Goal: Task Accomplishment & Management: Complete application form

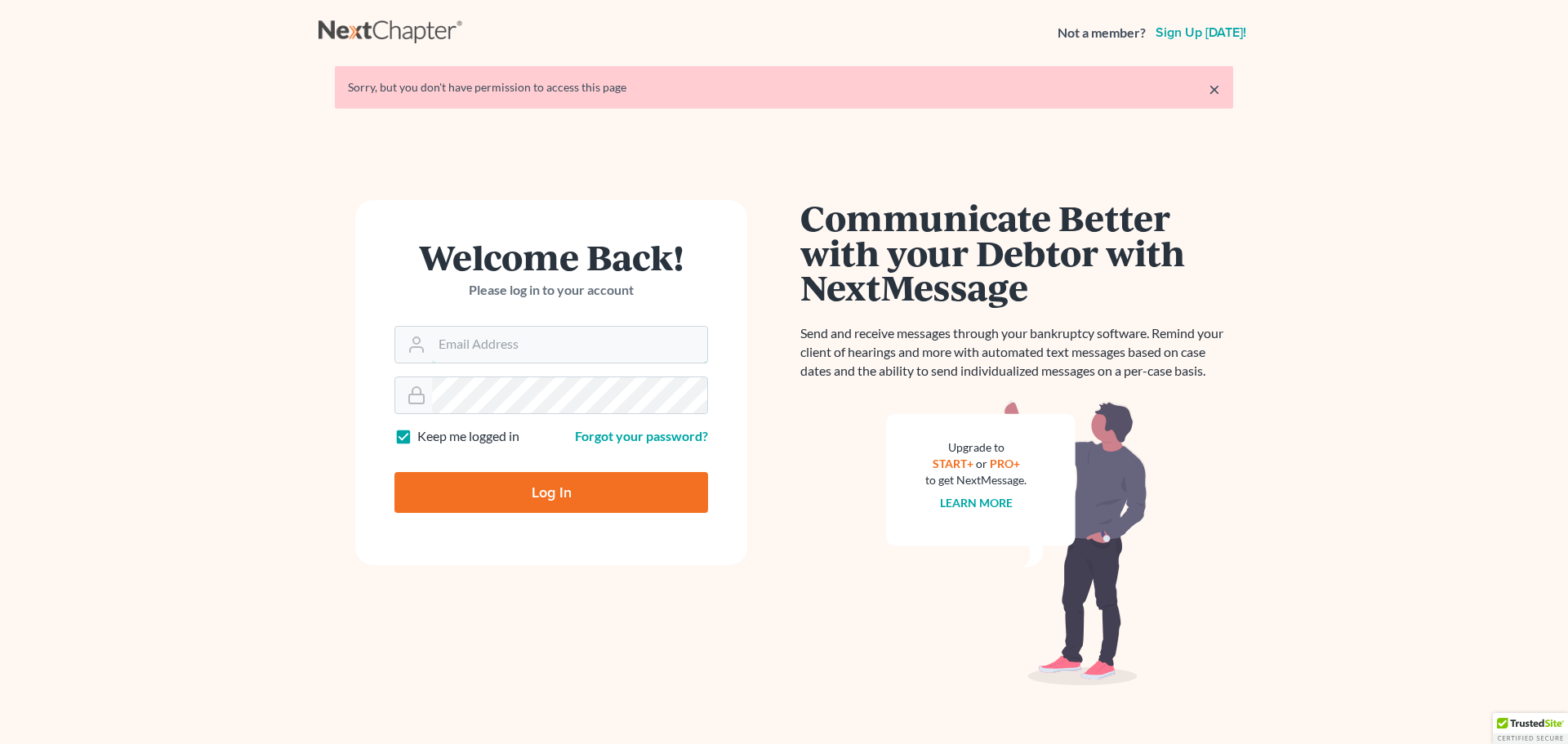
type input "kevin@mountainviewlawvt.com"
click at [520, 504] on input "Log In" at bounding box center [551, 492] width 314 height 41
type input "Thinking..."
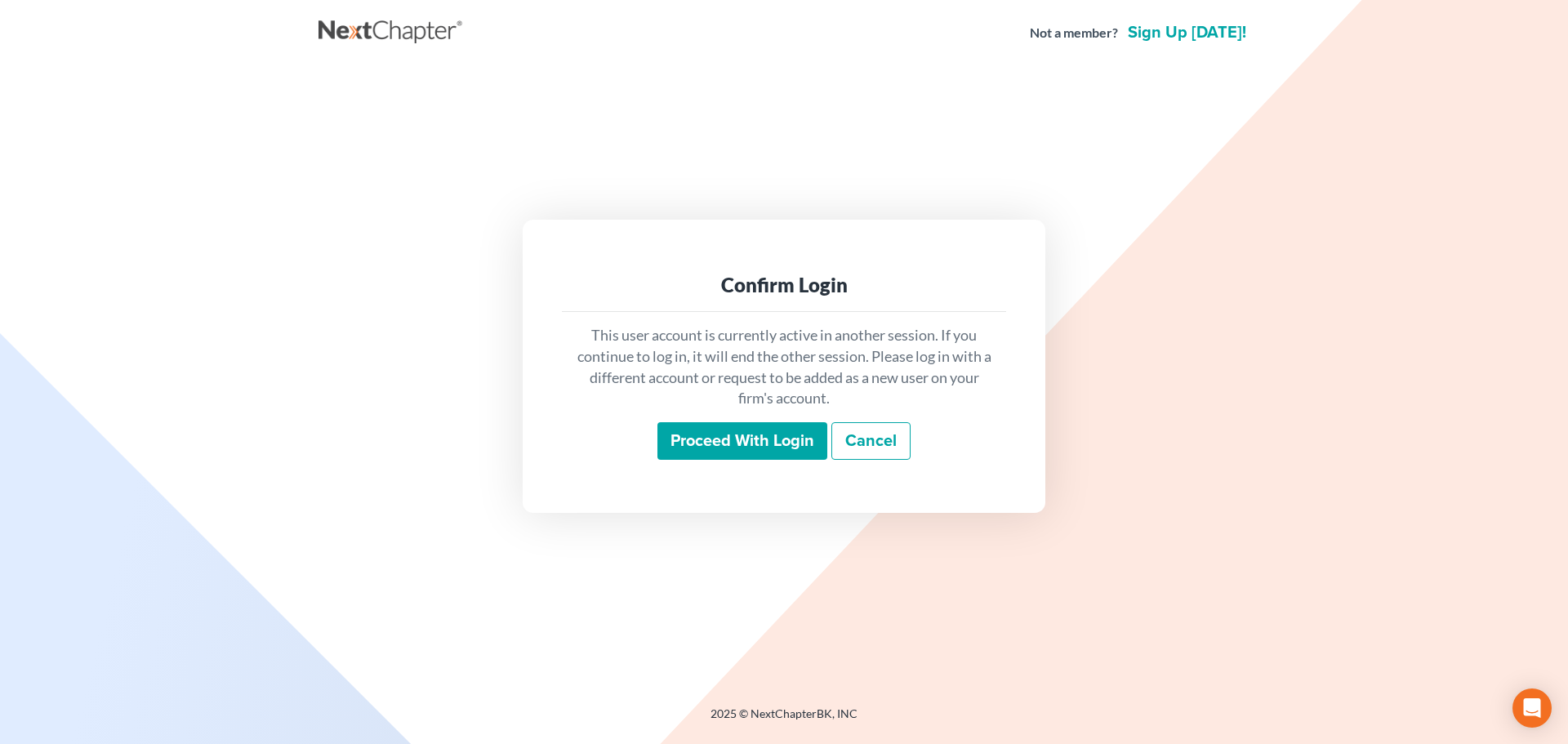
click at [719, 440] on input "Proceed with login" at bounding box center [742, 441] width 170 height 38
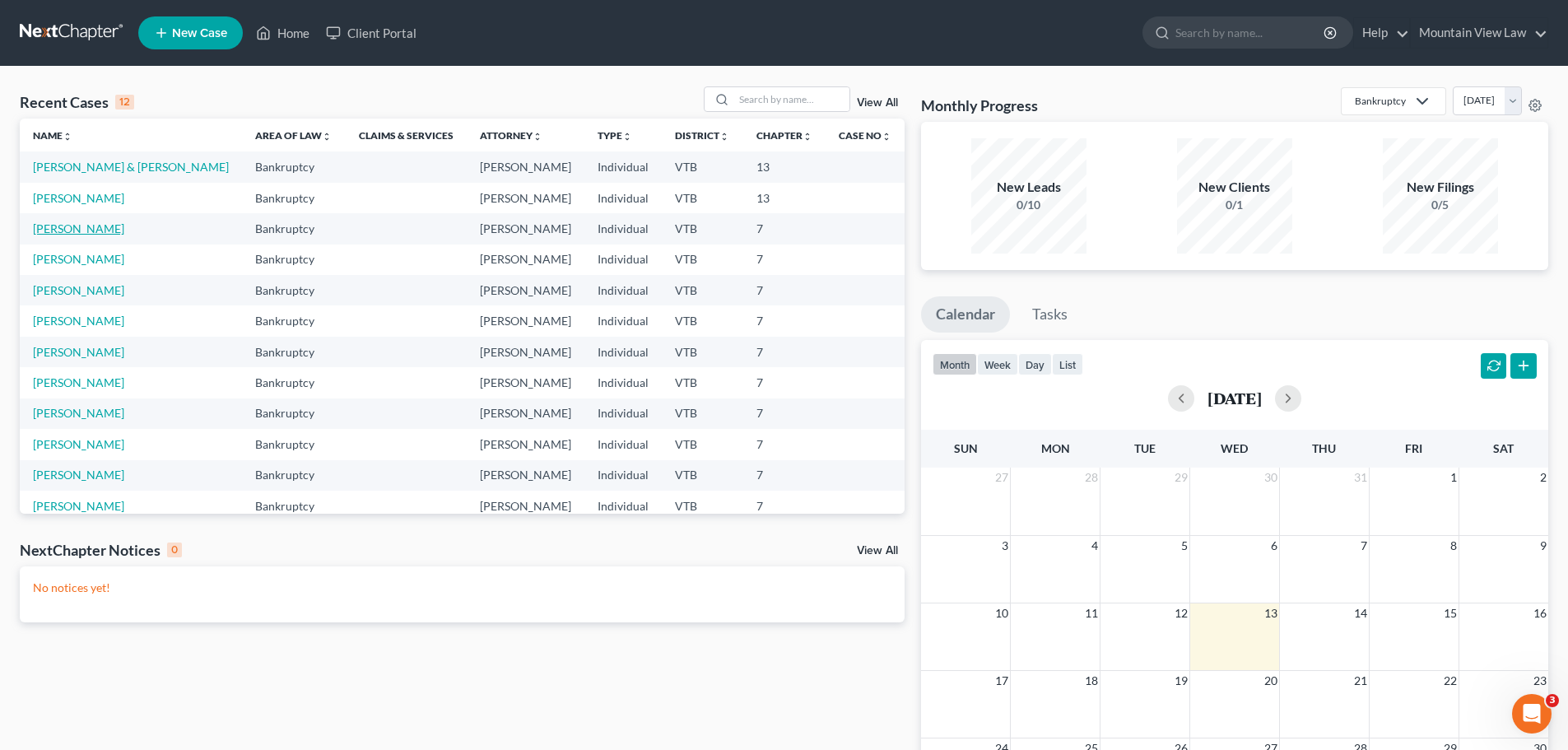
click at [79, 233] on link "Mokeyev, Sergey" at bounding box center [79, 228] width 91 height 14
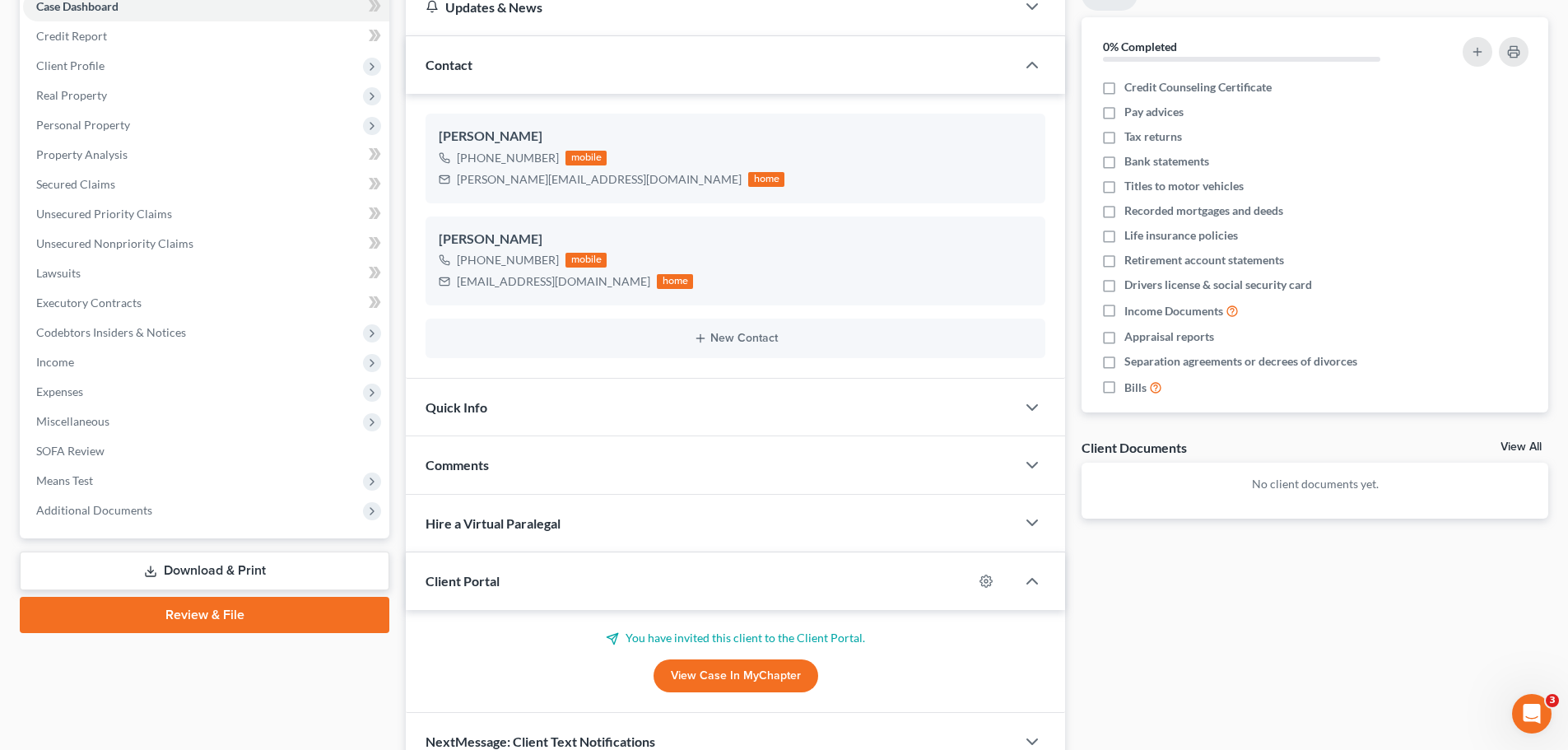
scroll to position [15, 0]
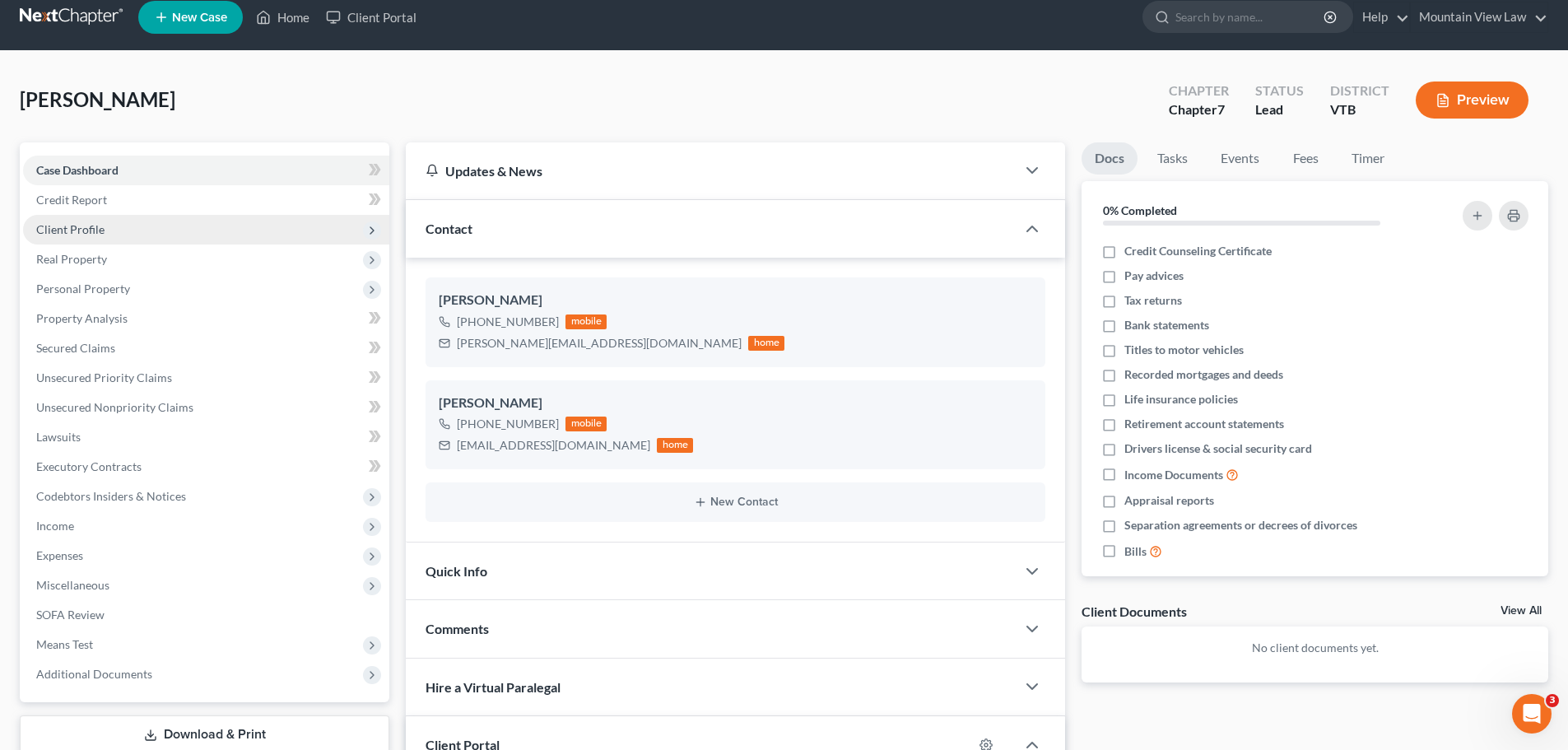
click at [163, 236] on span "Client Profile" at bounding box center [205, 229] width 366 height 29
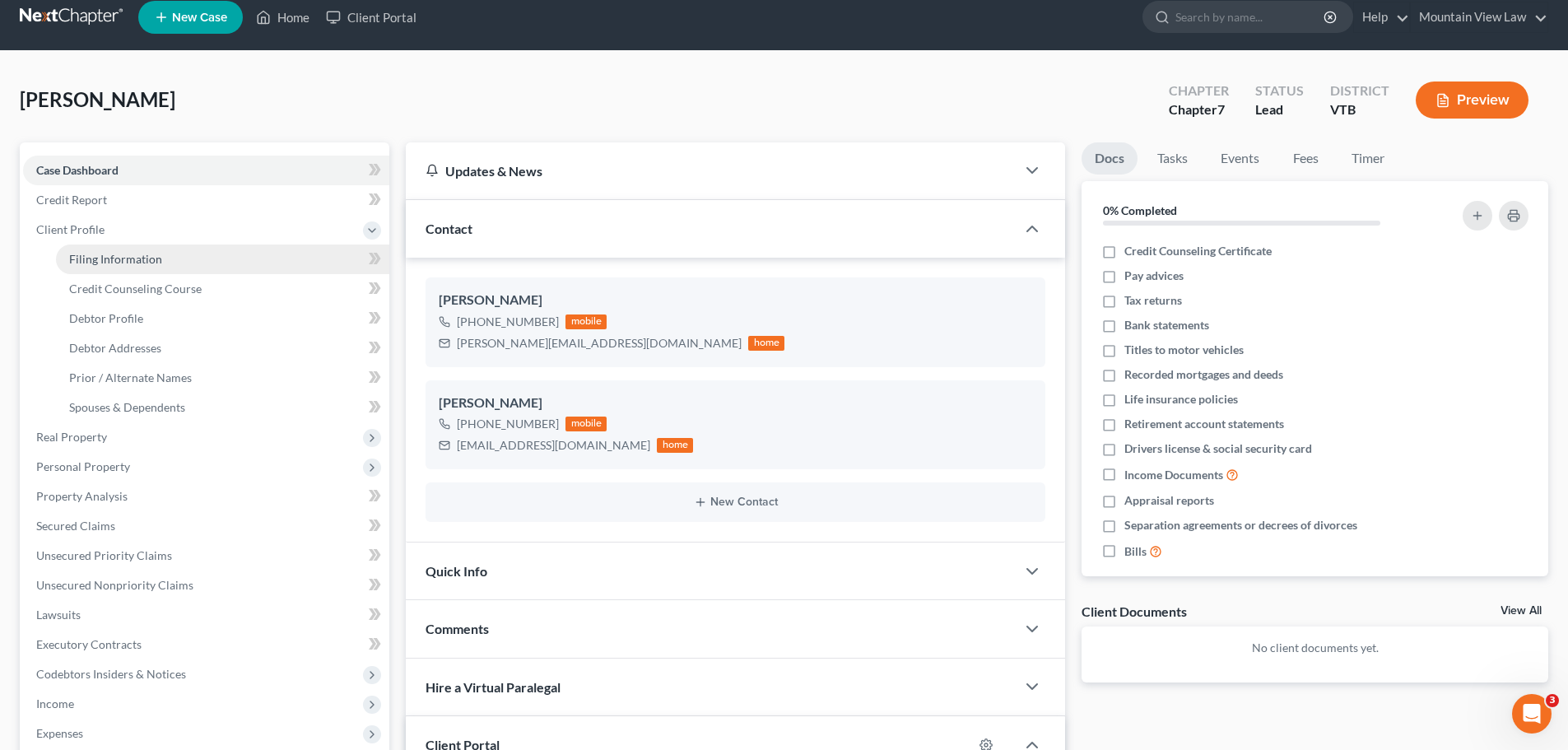
click at [162, 255] on link "Filing Information" at bounding box center [222, 259] width 334 height 29
select select "1"
select select "0"
select select "82"
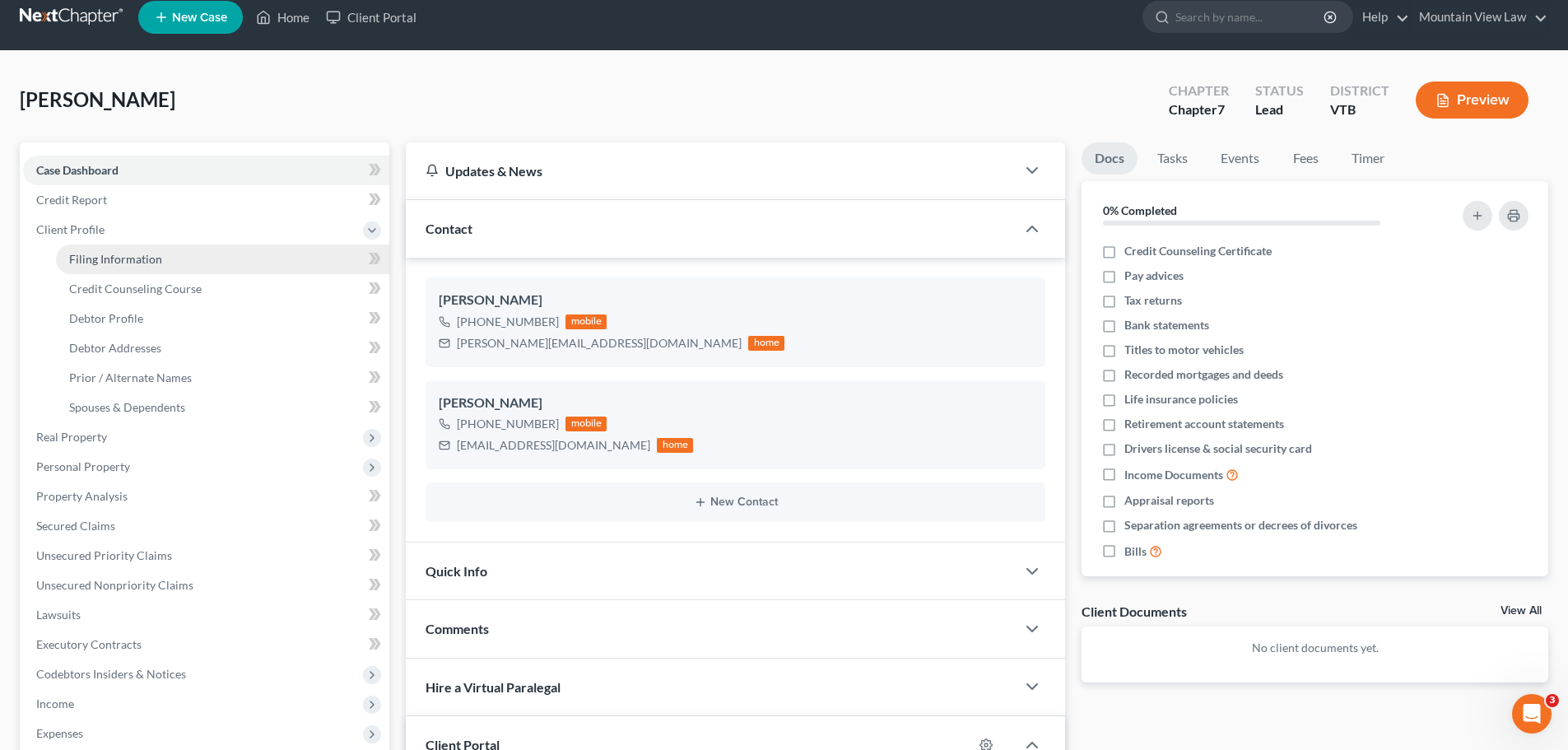
select select "49"
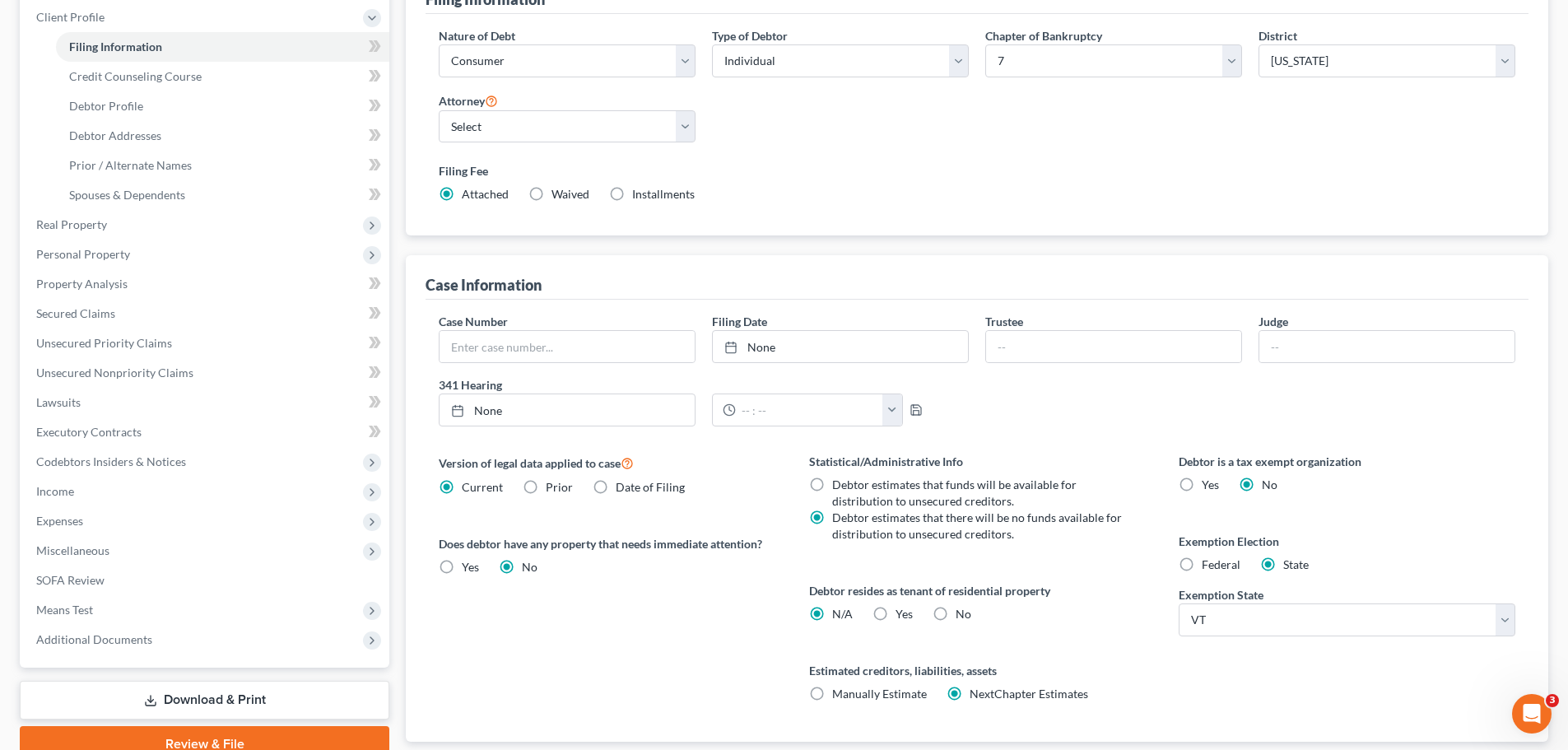
scroll to position [88, 0]
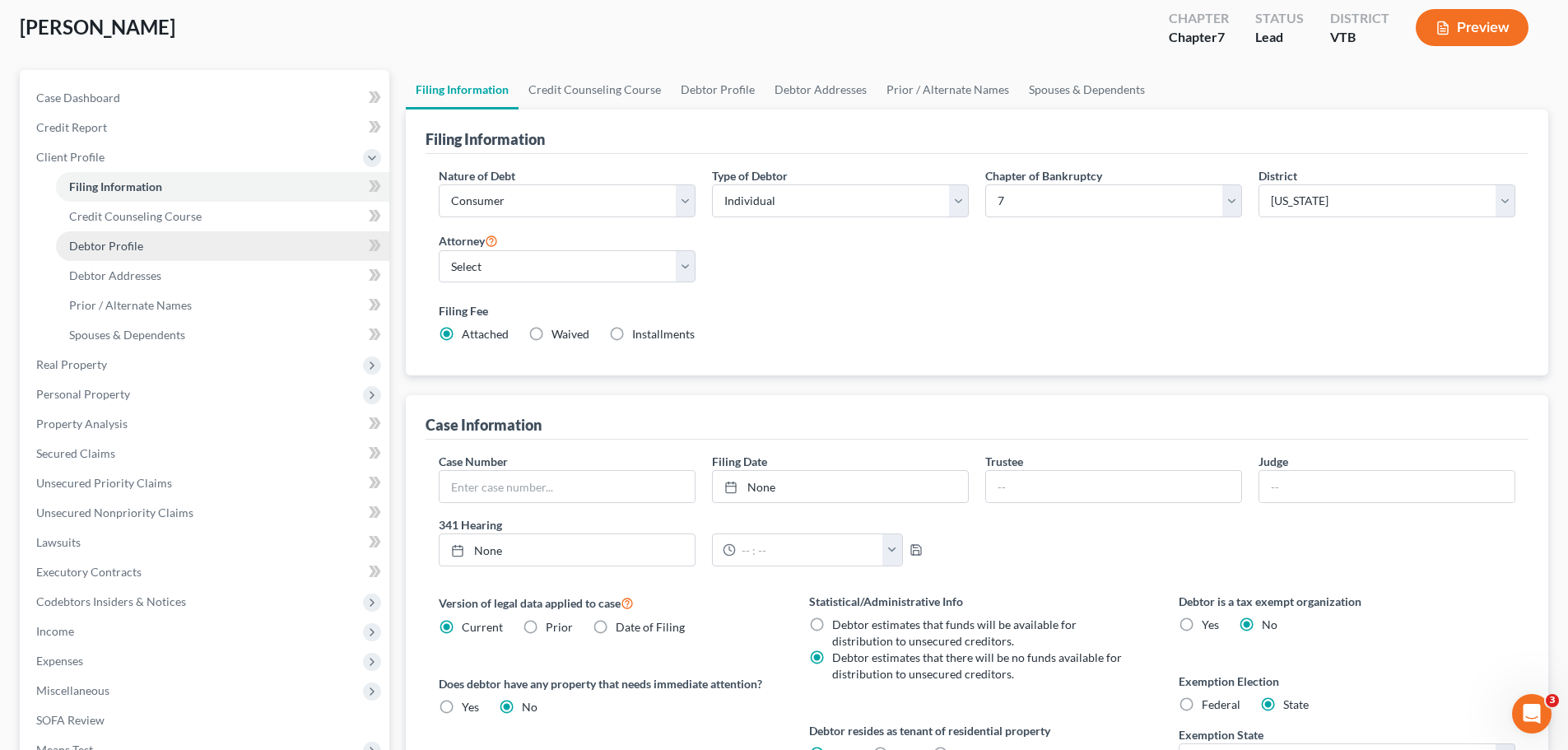
click at [242, 249] on link "Debtor Profile" at bounding box center [222, 245] width 334 height 29
select select "0"
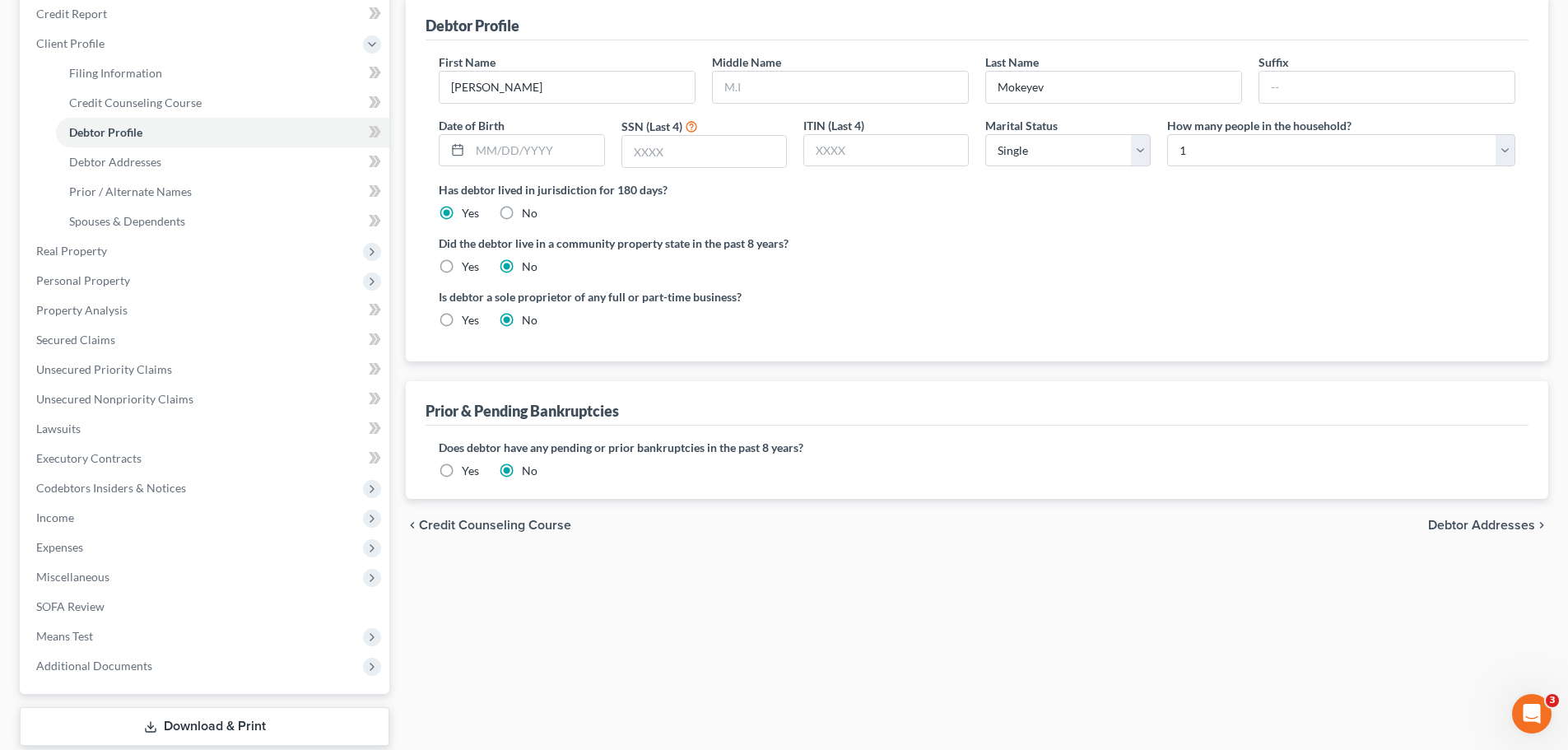
scroll to position [164, 0]
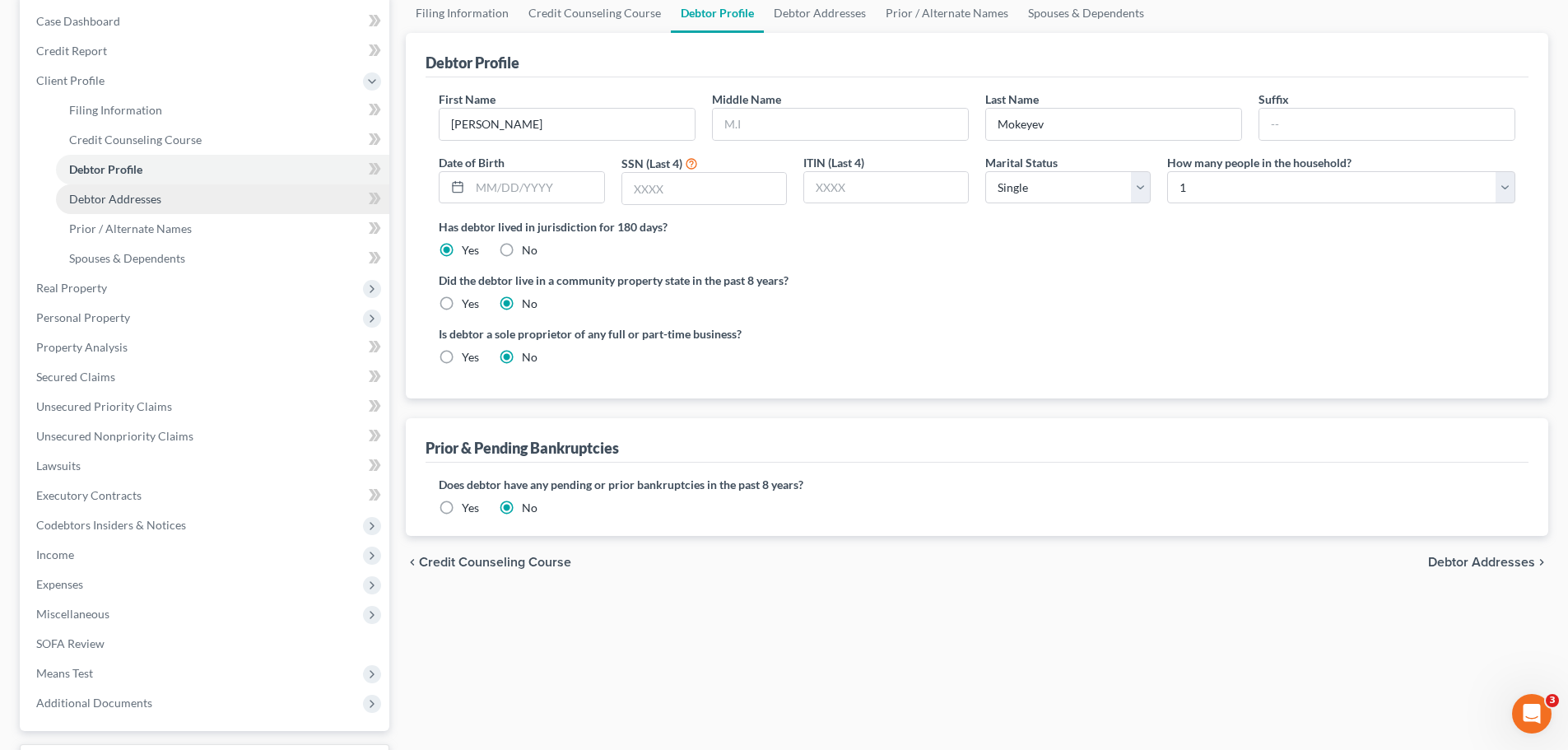
click at [220, 202] on link "Debtor Addresses" at bounding box center [222, 199] width 334 height 29
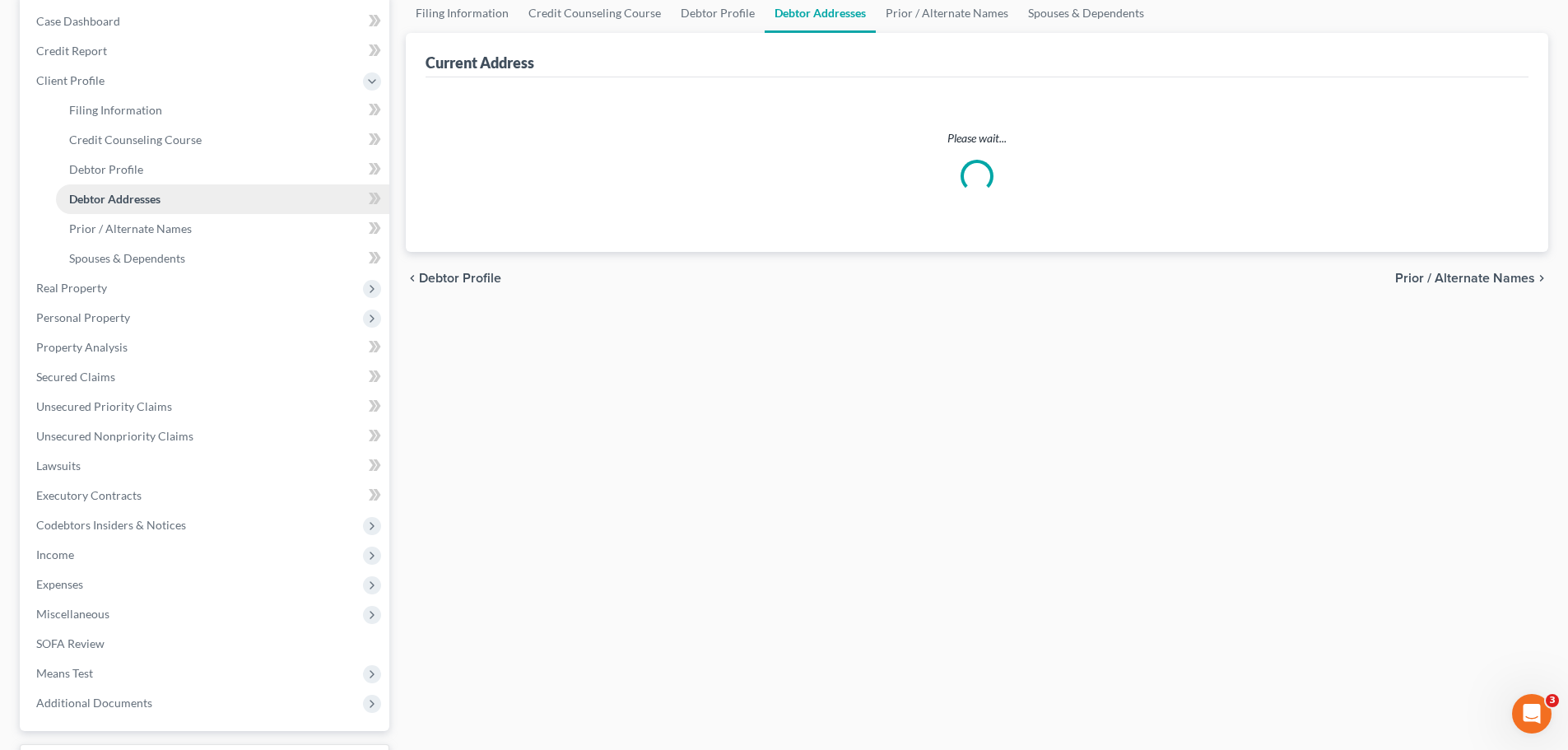
scroll to position [46, 0]
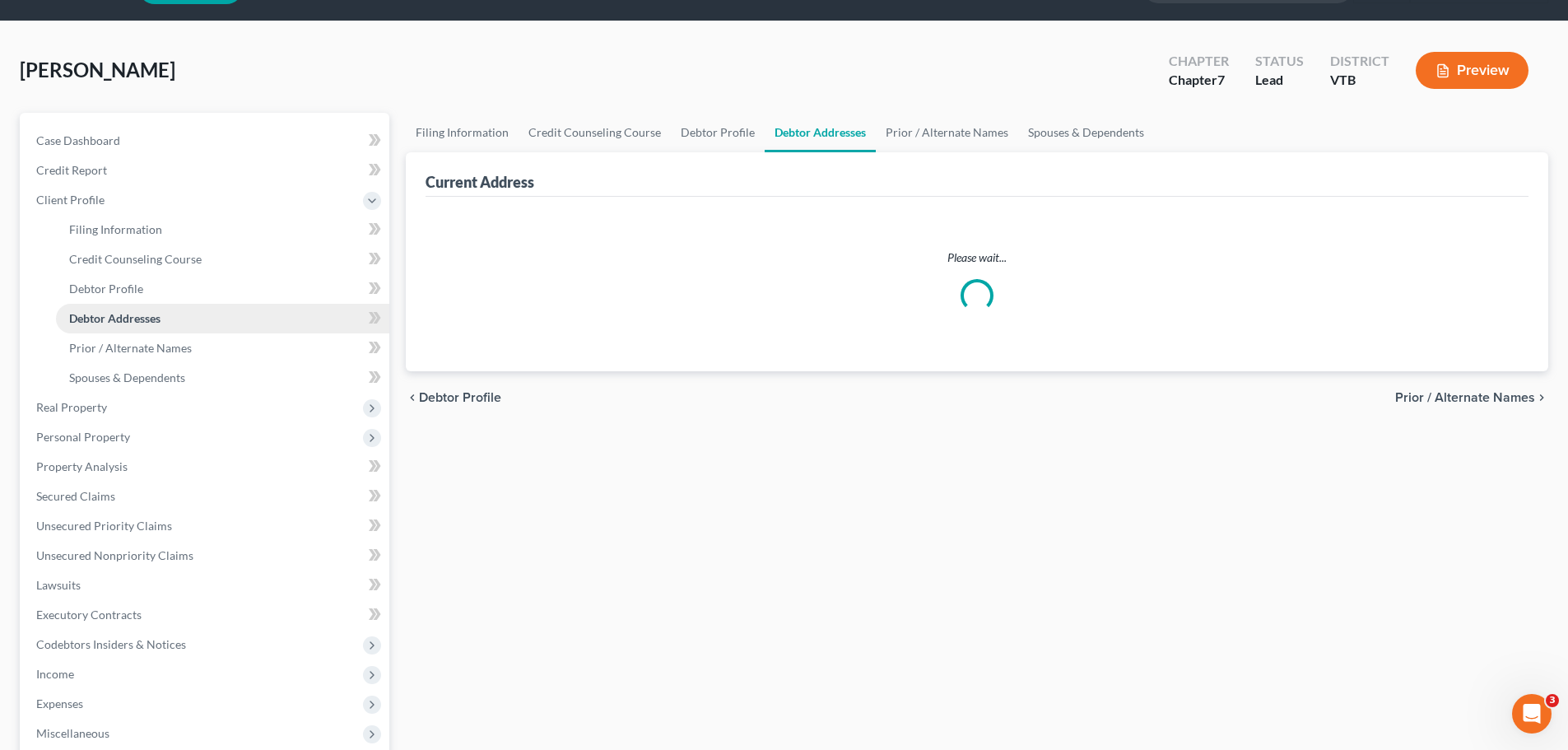
select select "0"
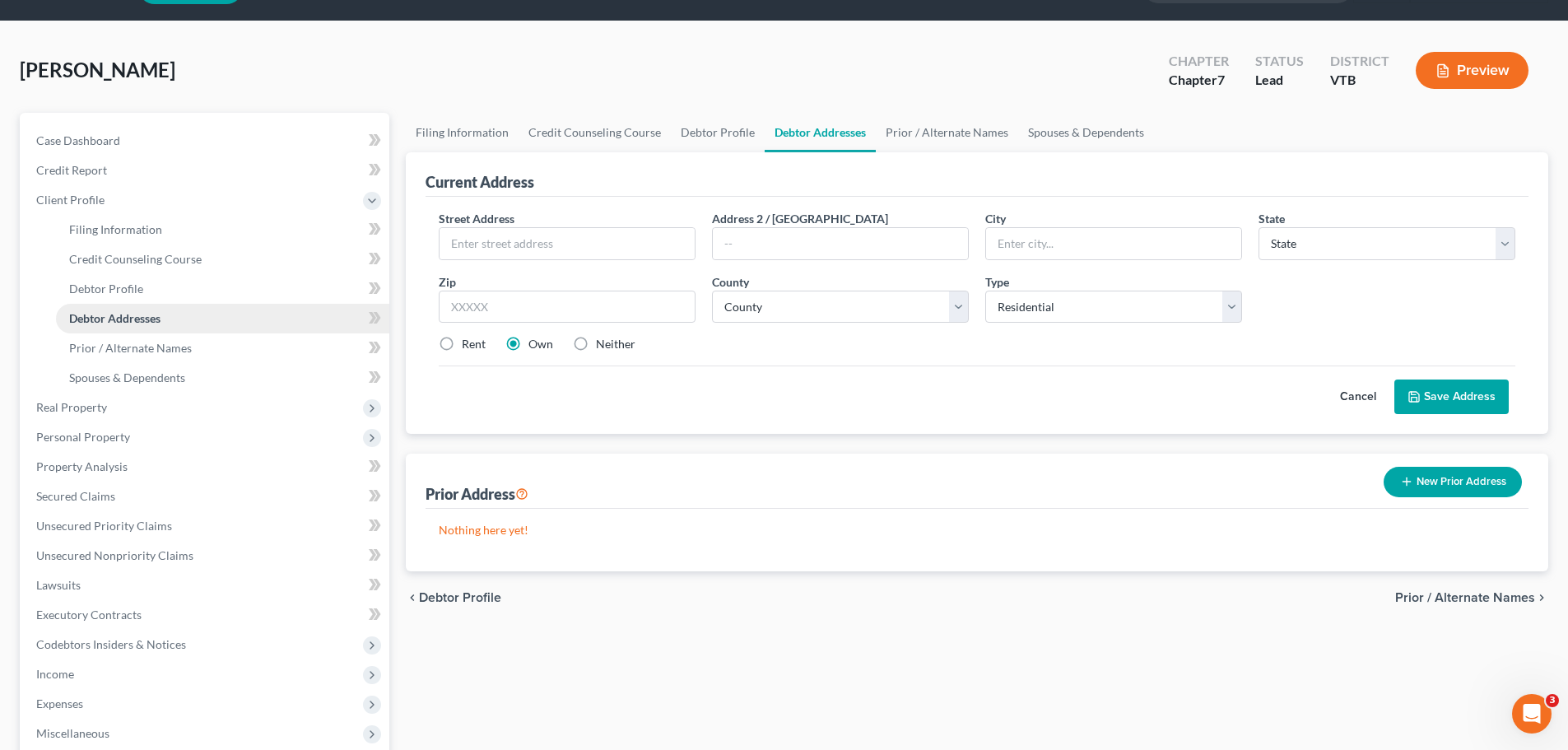
scroll to position [0, 0]
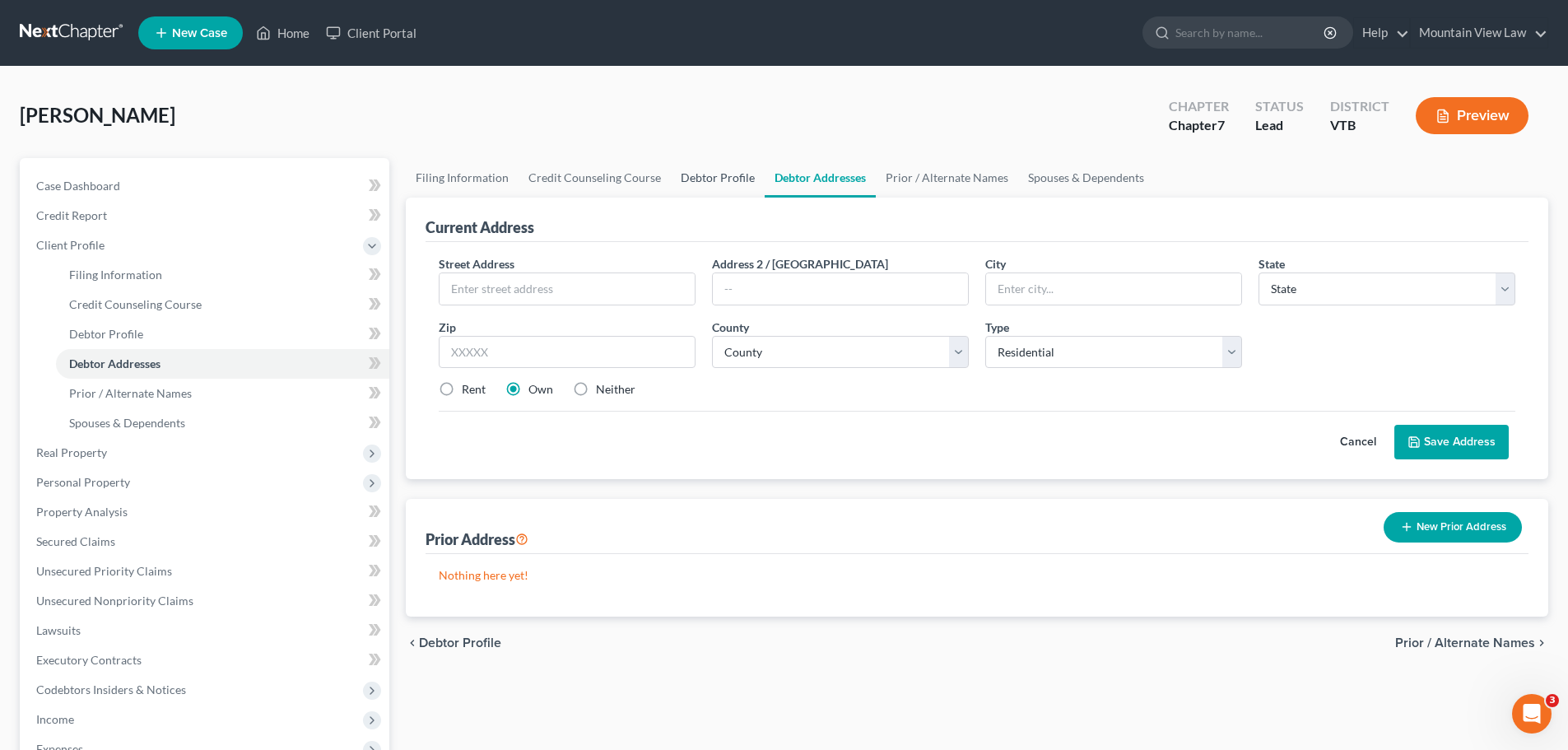
click at [692, 175] on link "Debtor Profile" at bounding box center [717, 178] width 94 height 40
select select "0"
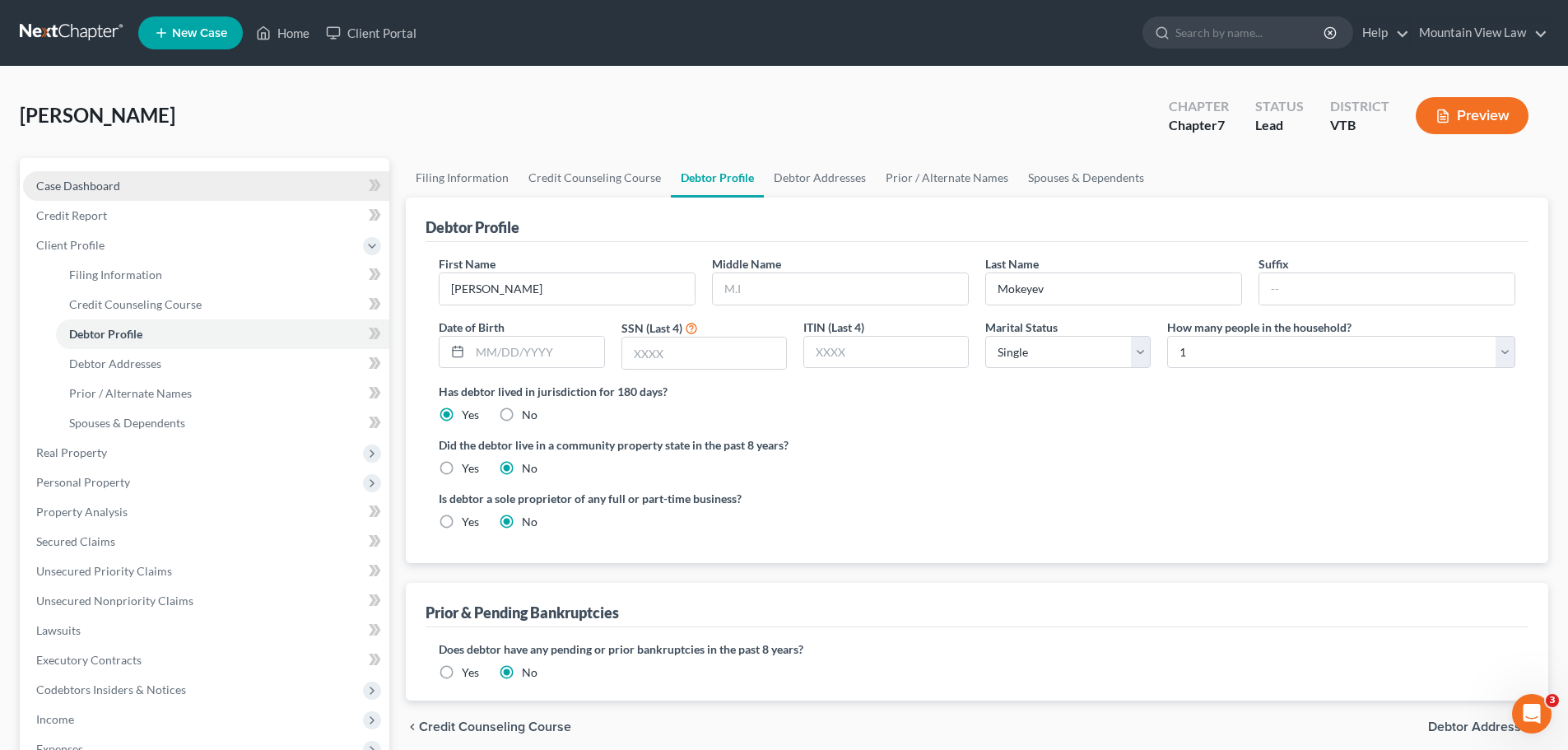
click at [163, 194] on link "Case Dashboard" at bounding box center [205, 185] width 366 height 29
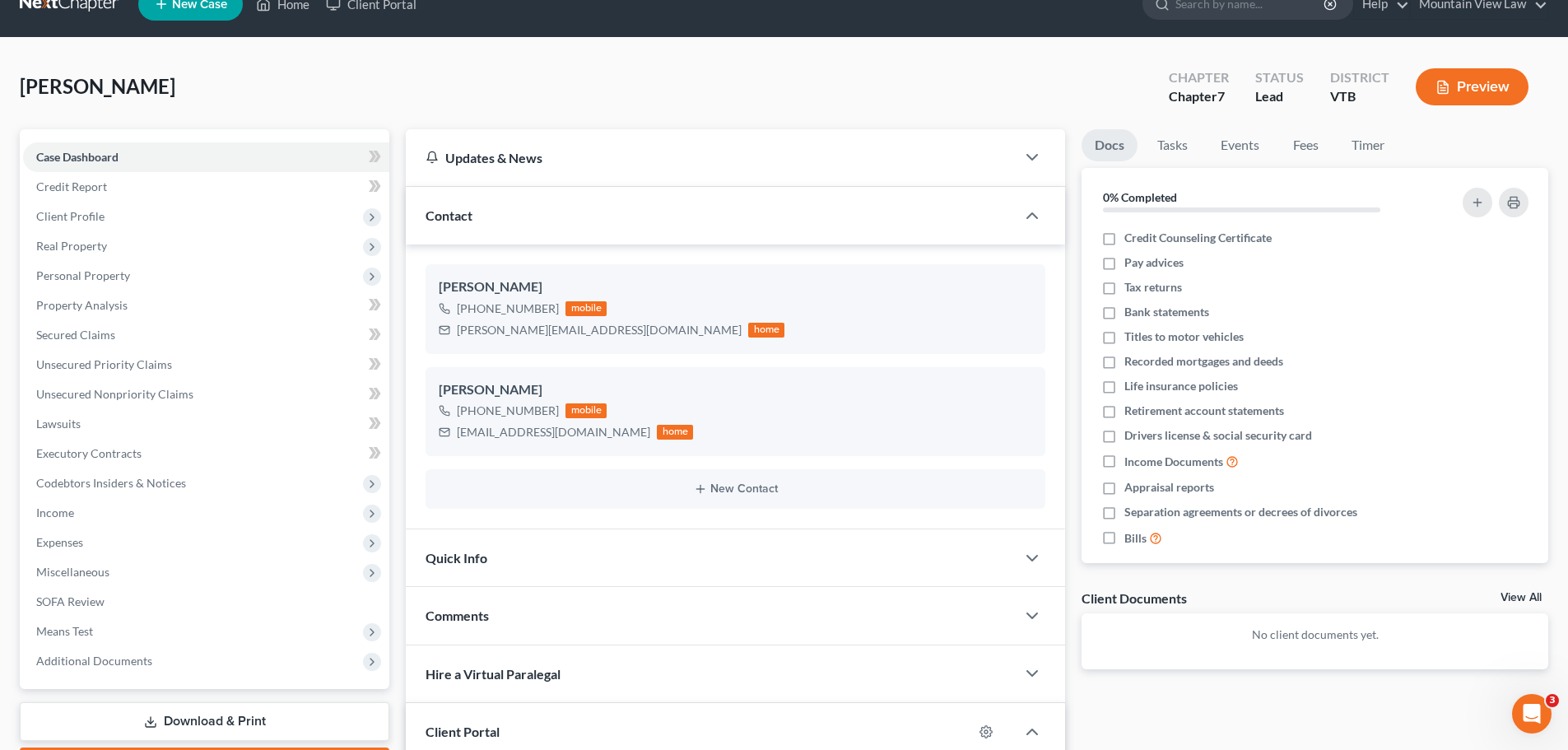
scroll to position [15, 0]
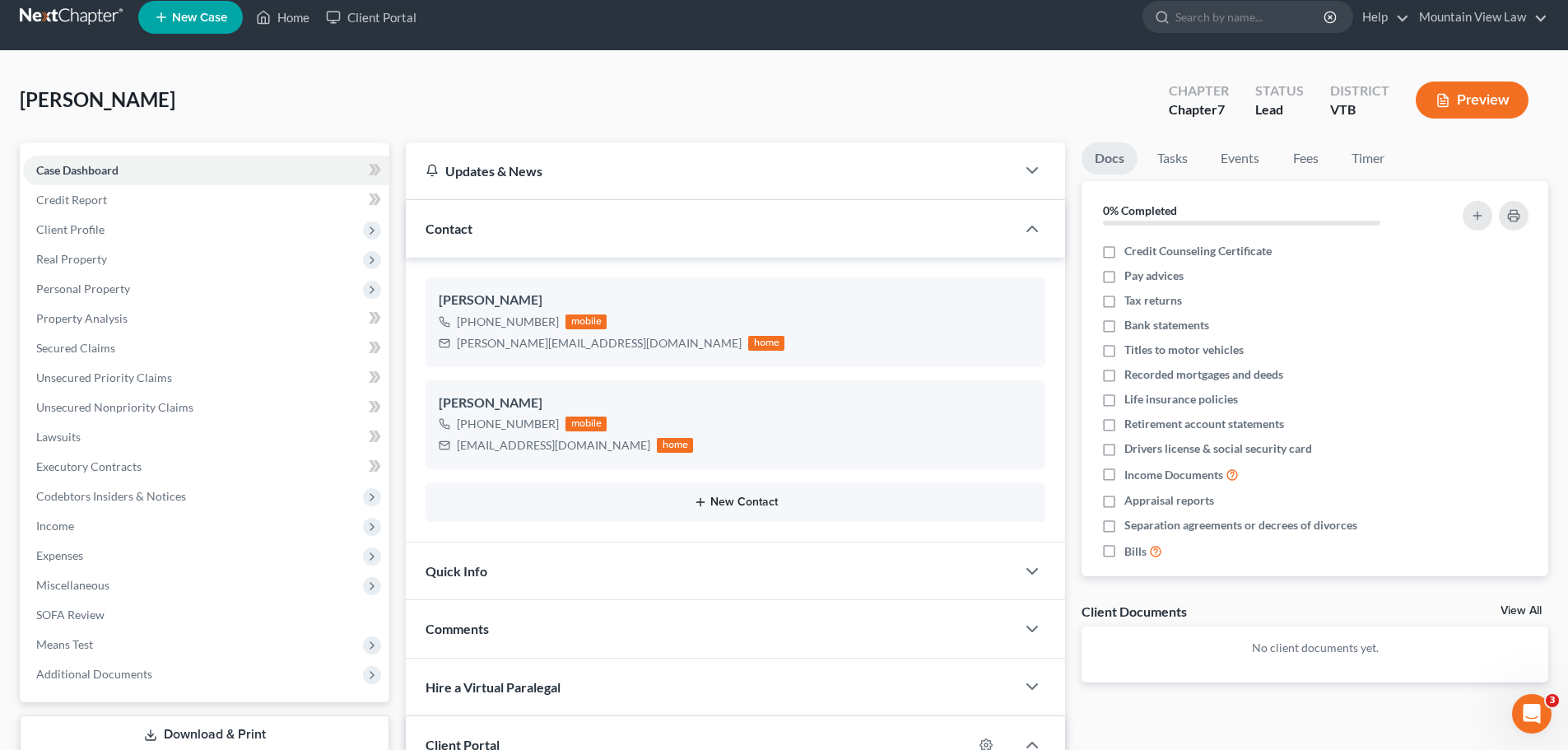
click at [619, 497] on button "New Contact" at bounding box center [736, 502] width 593 height 13
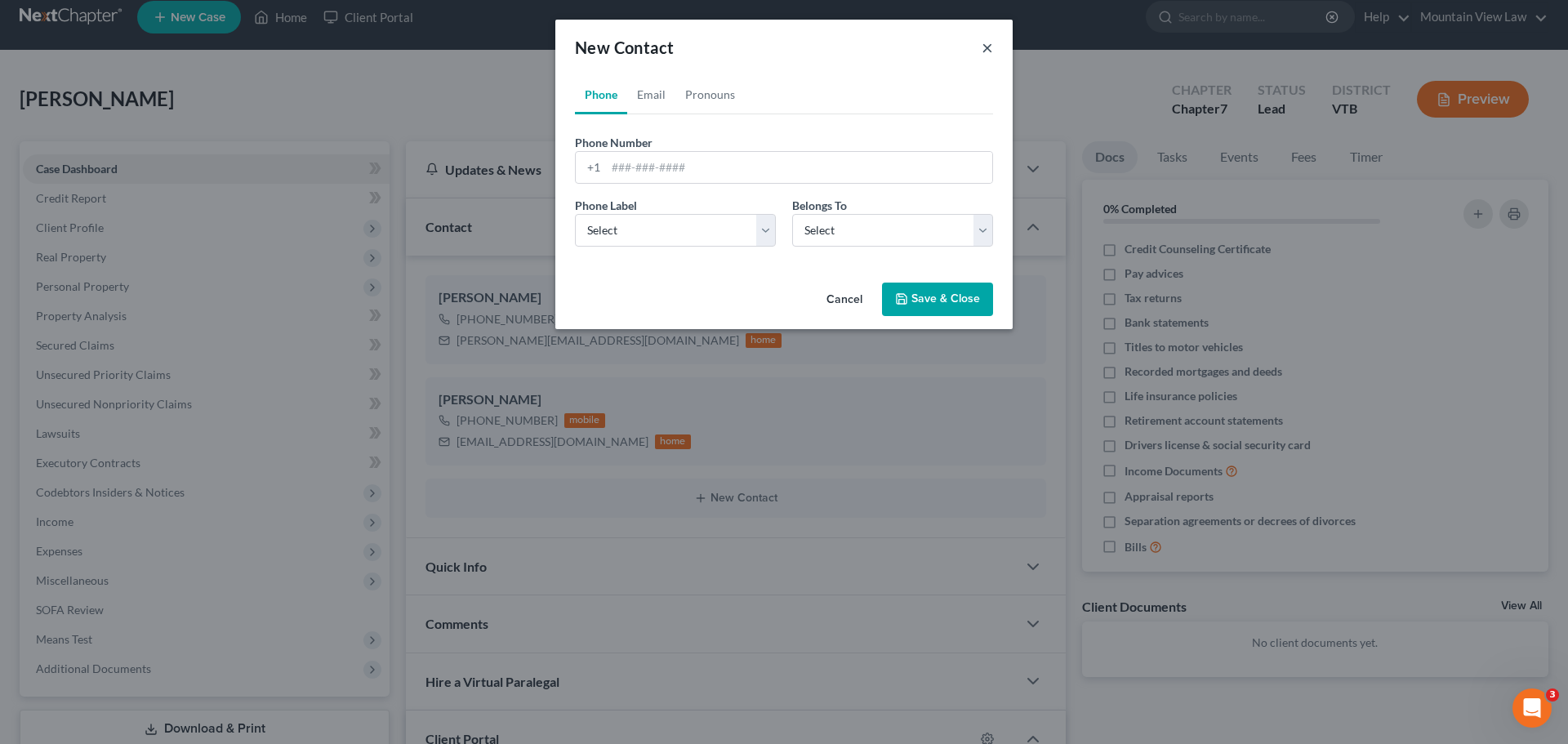
click at [991, 41] on button "×" at bounding box center [987, 47] width 11 height 20
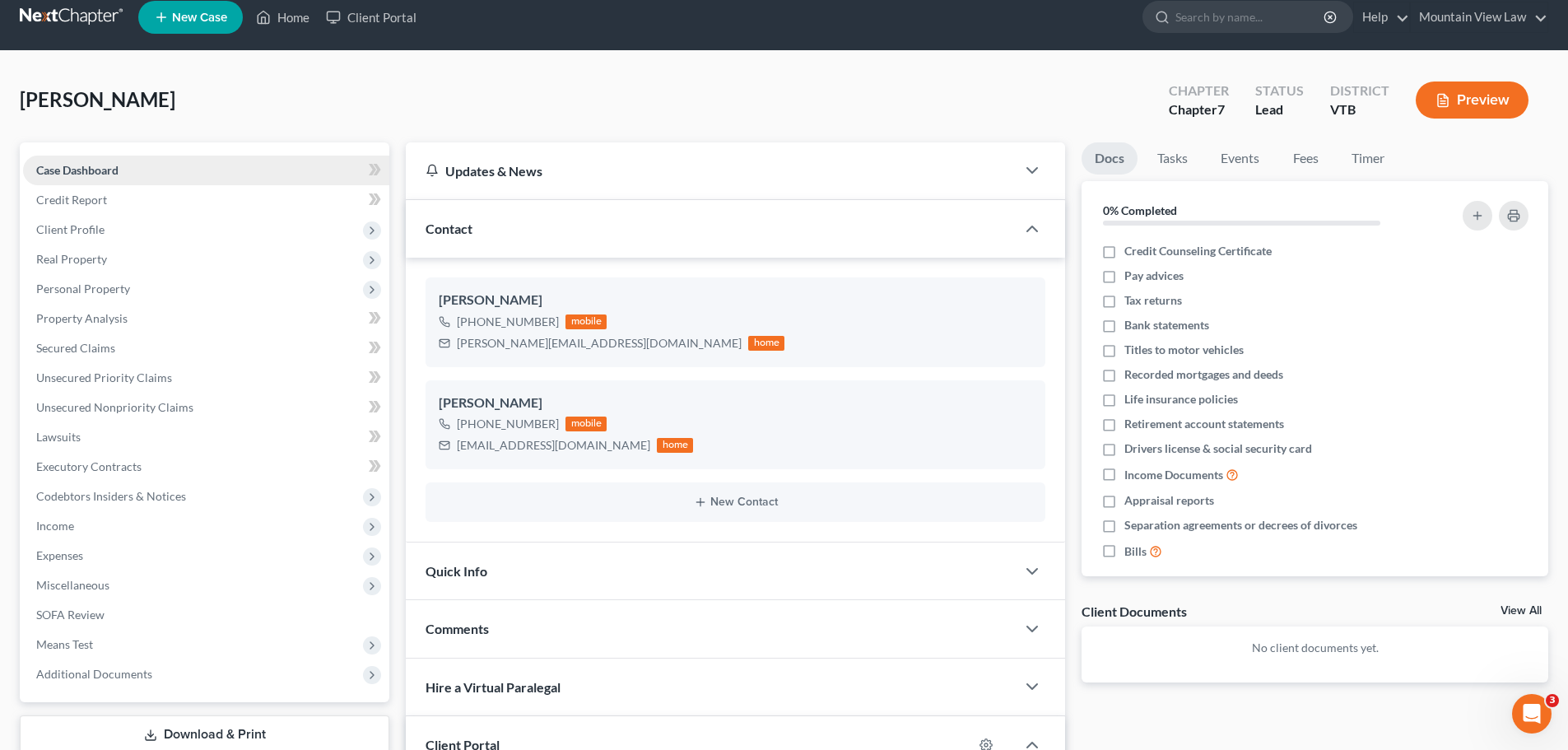
click at [127, 169] on link "Case Dashboard" at bounding box center [205, 170] width 366 height 29
click at [102, 226] on span "Client Profile" at bounding box center [70, 229] width 68 height 14
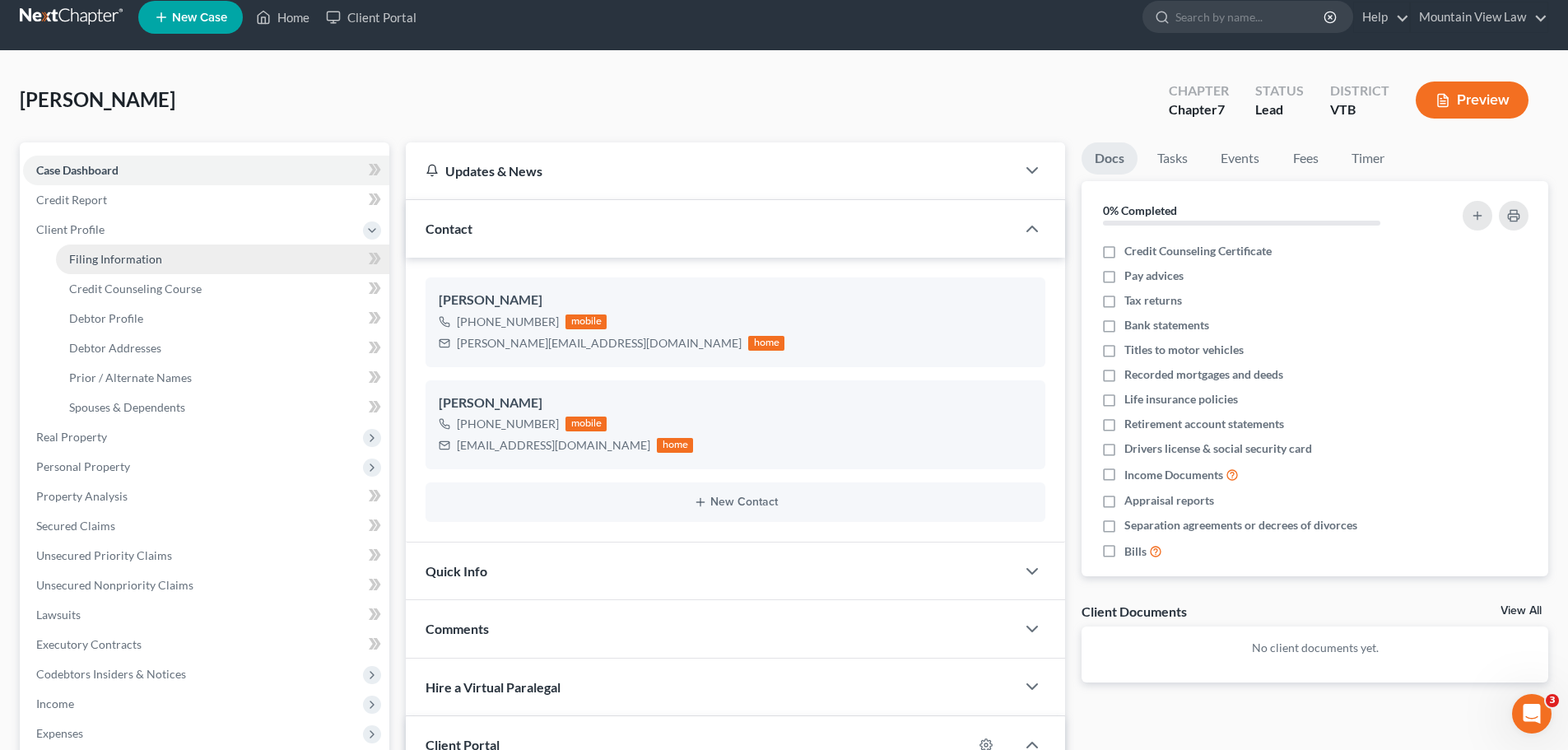
click at [135, 267] on link "Filing Information" at bounding box center [222, 259] width 334 height 29
select select "1"
select select "0"
select select "82"
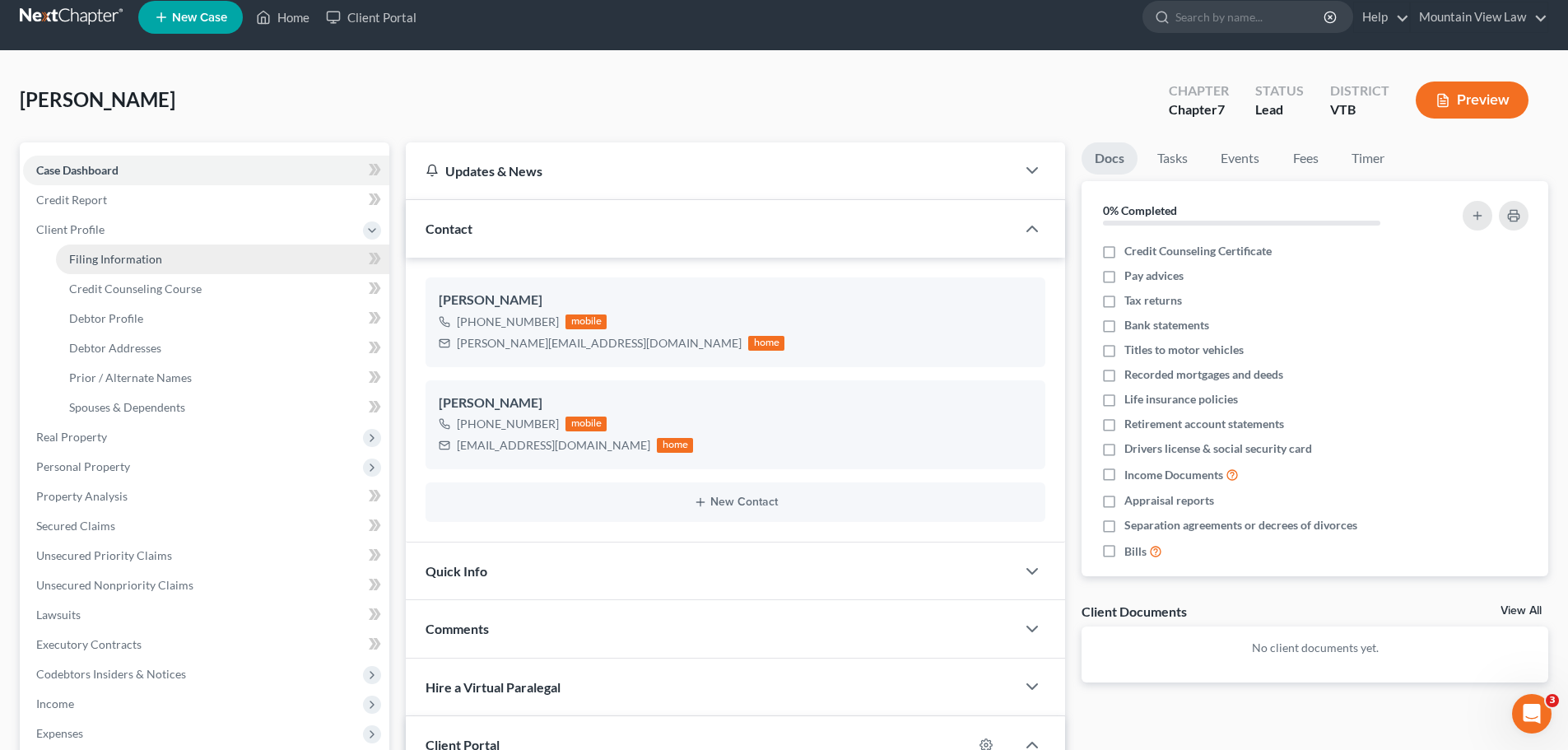
select select "0"
select select "49"
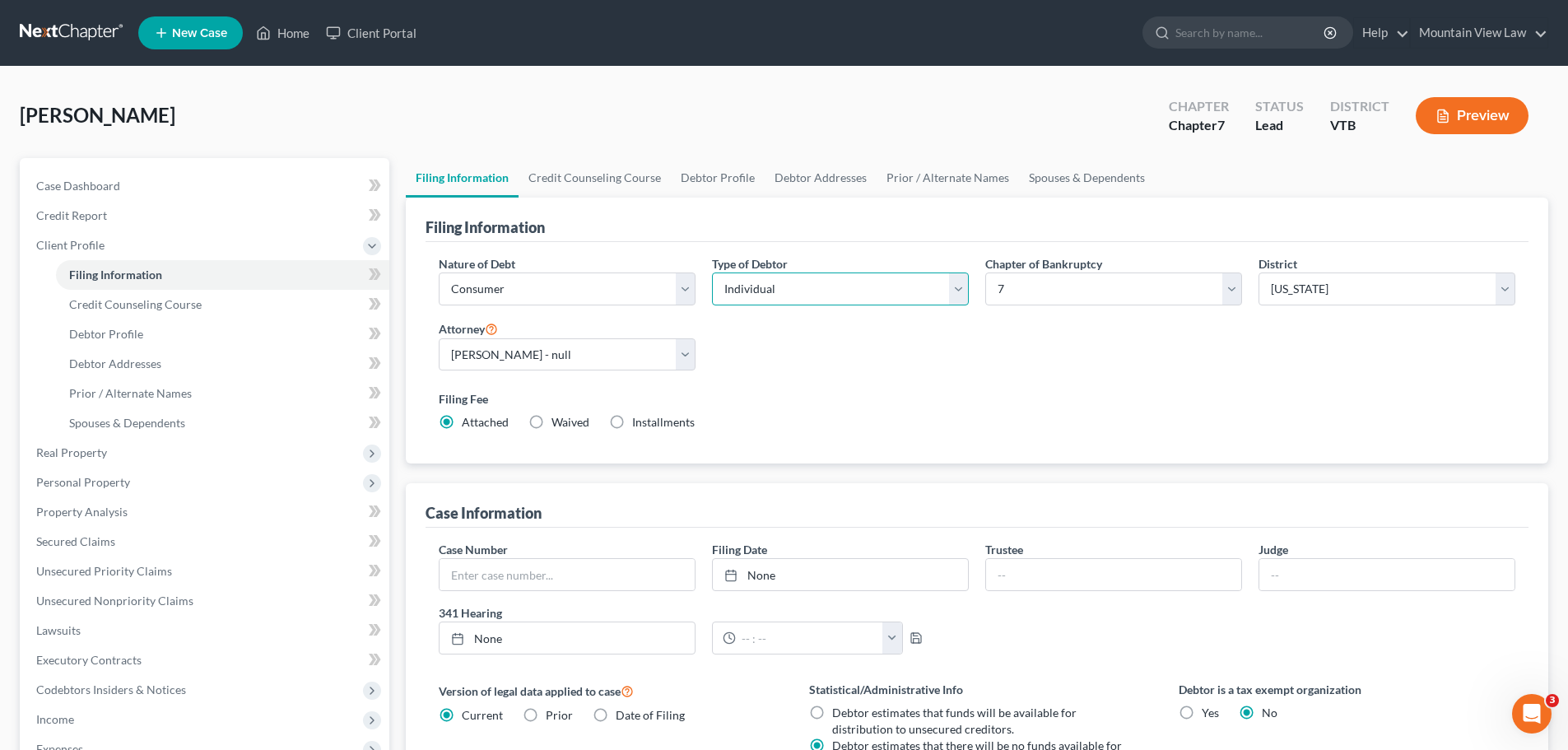
click at [792, 293] on select "Select Individual Joint" at bounding box center [840, 289] width 257 height 33
click at [809, 420] on div "Filing Fee Attached Waived Waived Installments Installments" at bounding box center [977, 411] width 1077 height 40
click at [897, 293] on select "Select Individual Joint" at bounding box center [840, 289] width 257 height 33
select select "1"
click at [712, 273] on select "Select Individual Joint" at bounding box center [840, 289] width 257 height 33
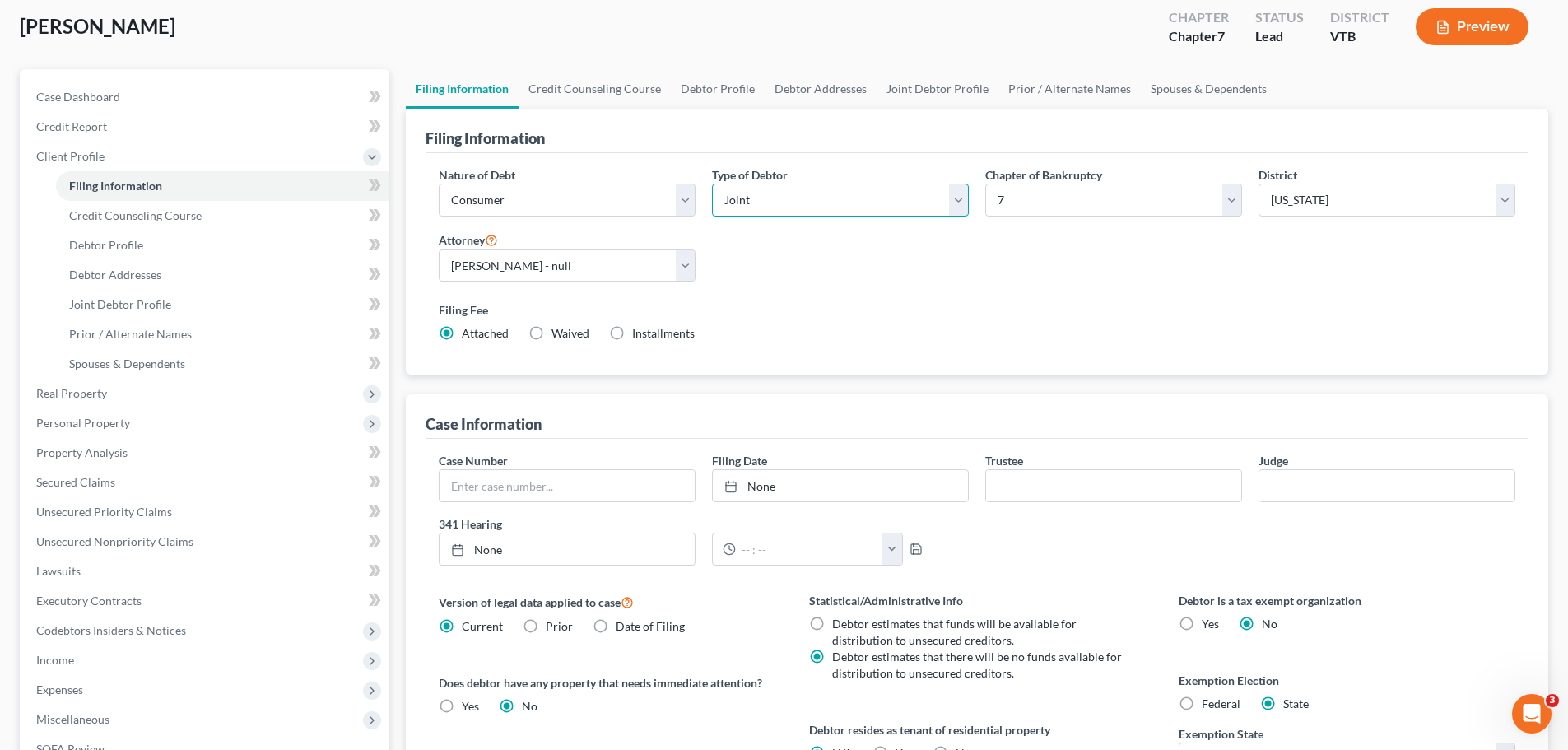
scroll to position [88, 0]
click at [181, 249] on link "Debtor Profile" at bounding box center [222, 245] width 334 height 29
select select "1"
select select "0"
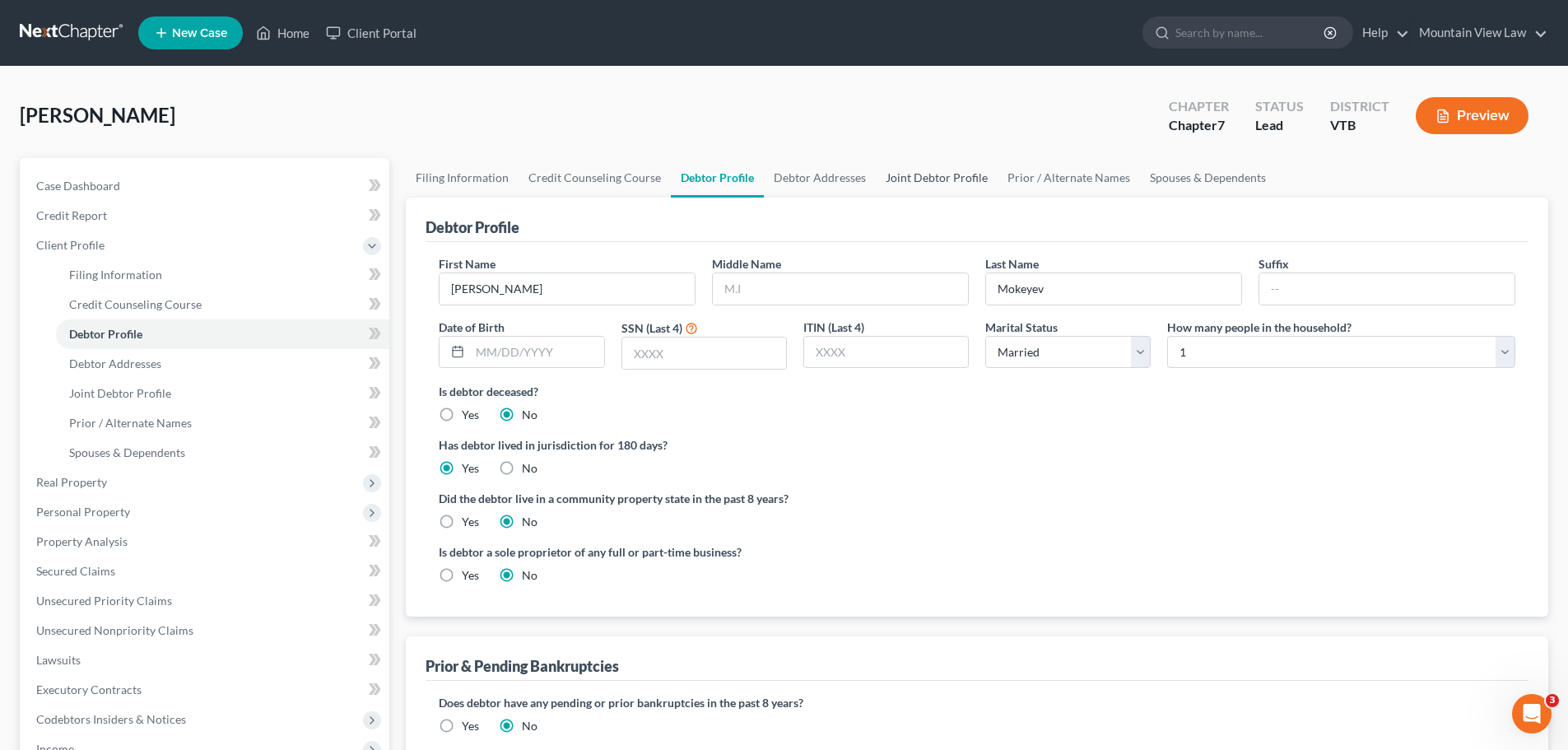
click at [915, 175] on link "Joint Debtor Profile" at bounding box center [937, 178] width 122 height 40
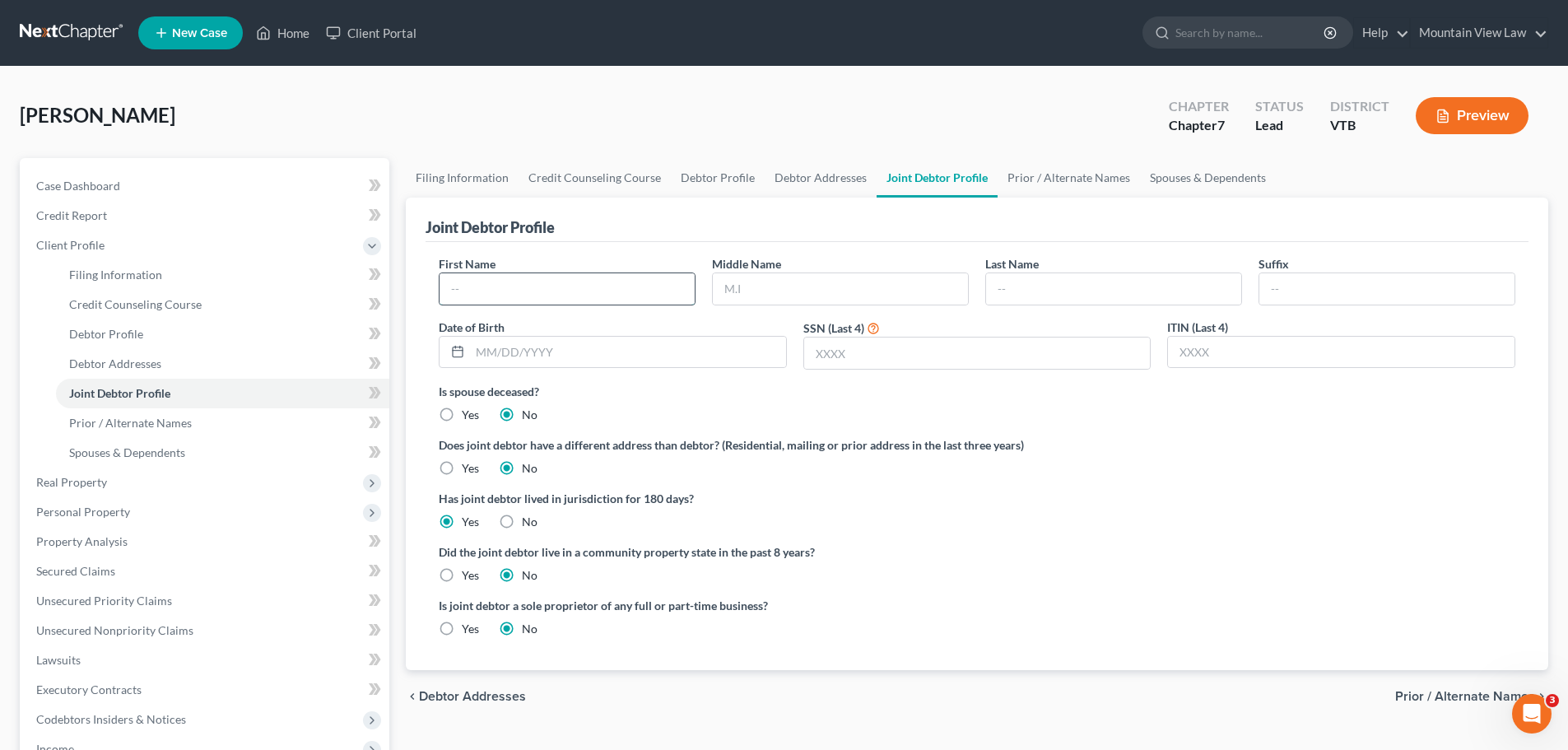
click at [533, 285] on input "text" at bounding box center [566, 289] width 255 height 31
paste input "Katarina"
type input "Katarina"
click at [1066, 287] on input "text" at bounding box center [1114, 289] width 255 height 31
type input "Mokeyev"
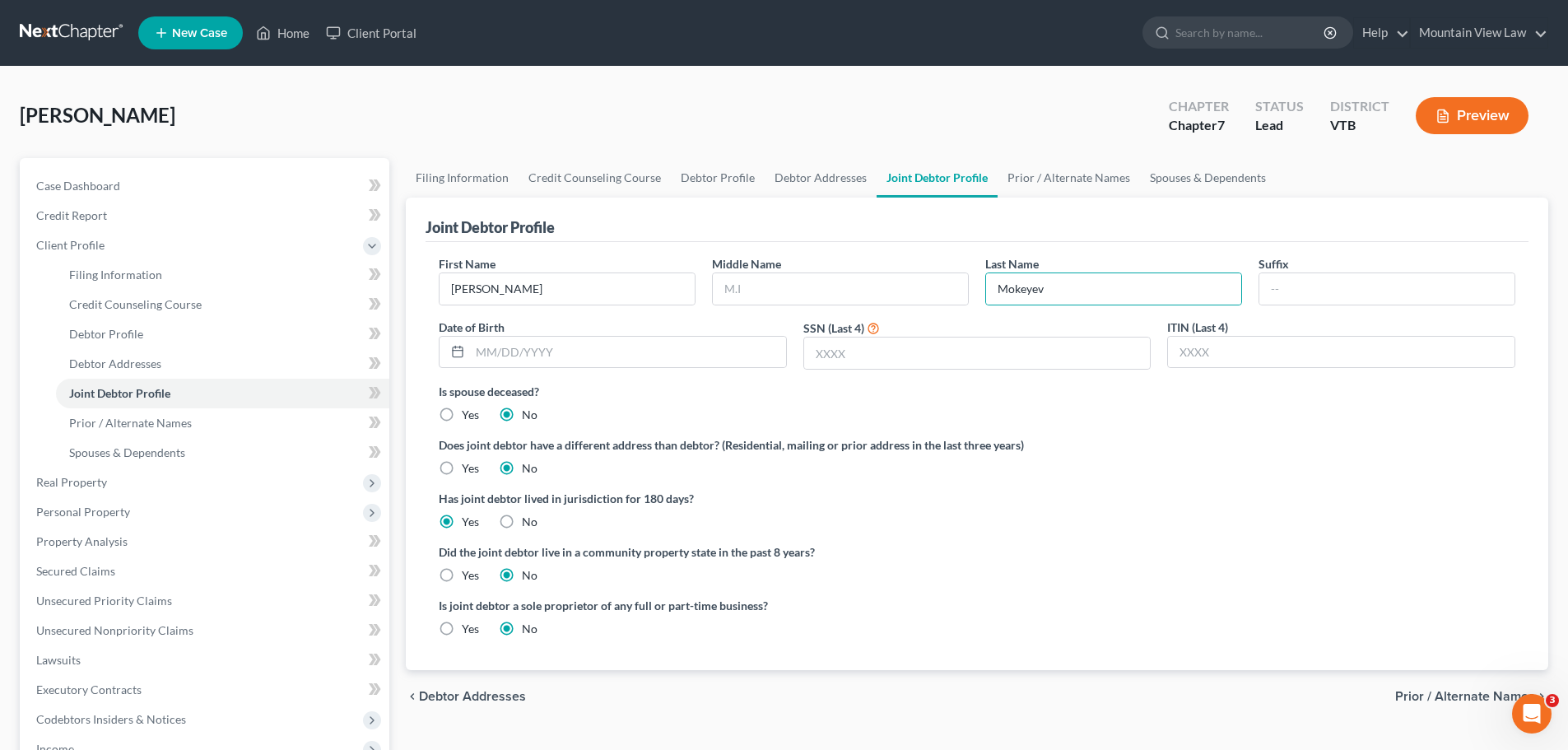
click at [707, 402] on div "Is spouse deceased? Yes No" at bounding box center [977, 403] width 1077 height 40
click at [177, 177] on link "Case Dashboard" at bounding box center [205, 185] width 366 height 29
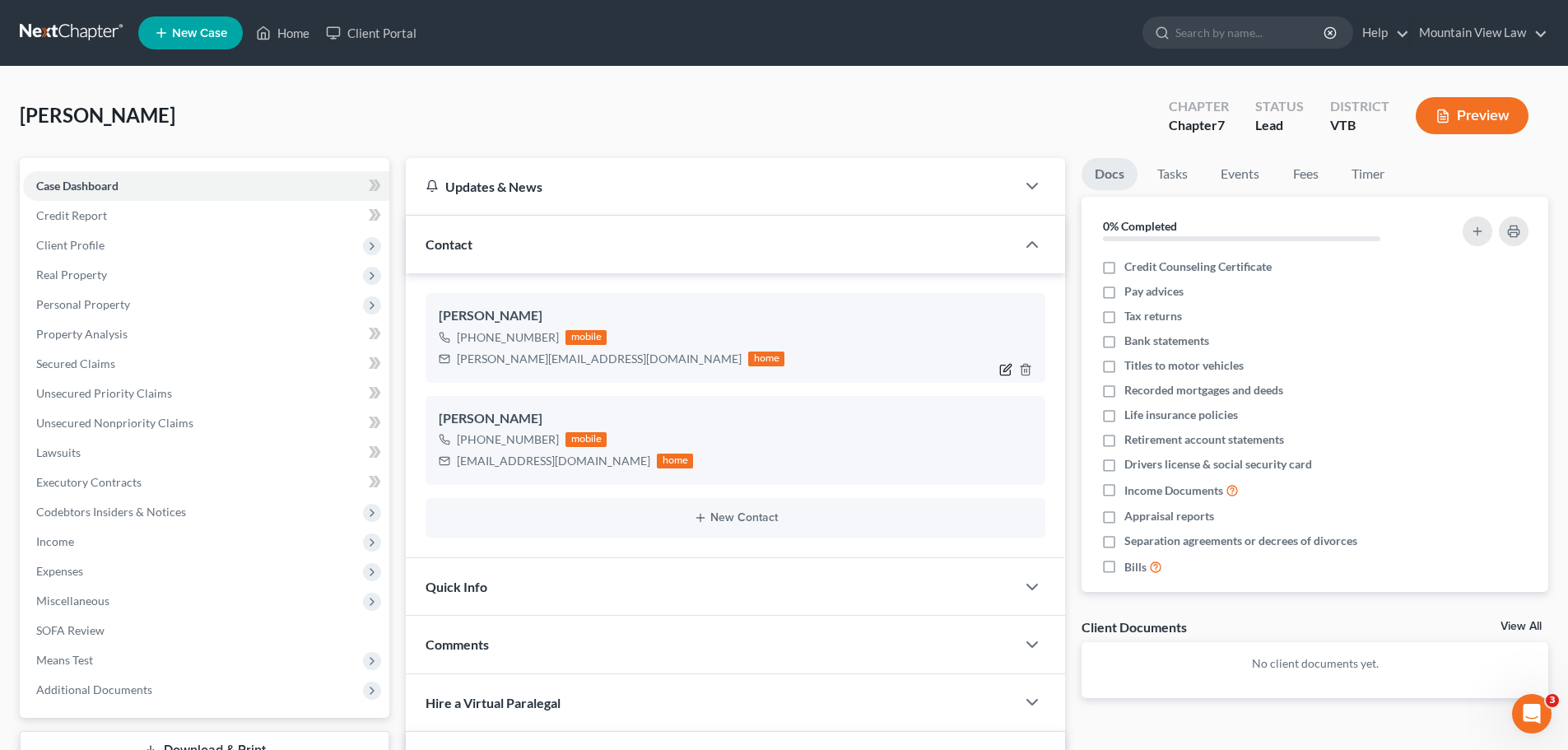
click at [1004, 374] on icon "button" at bounding box center [1005, 370] width 13 height 13
select select "0"
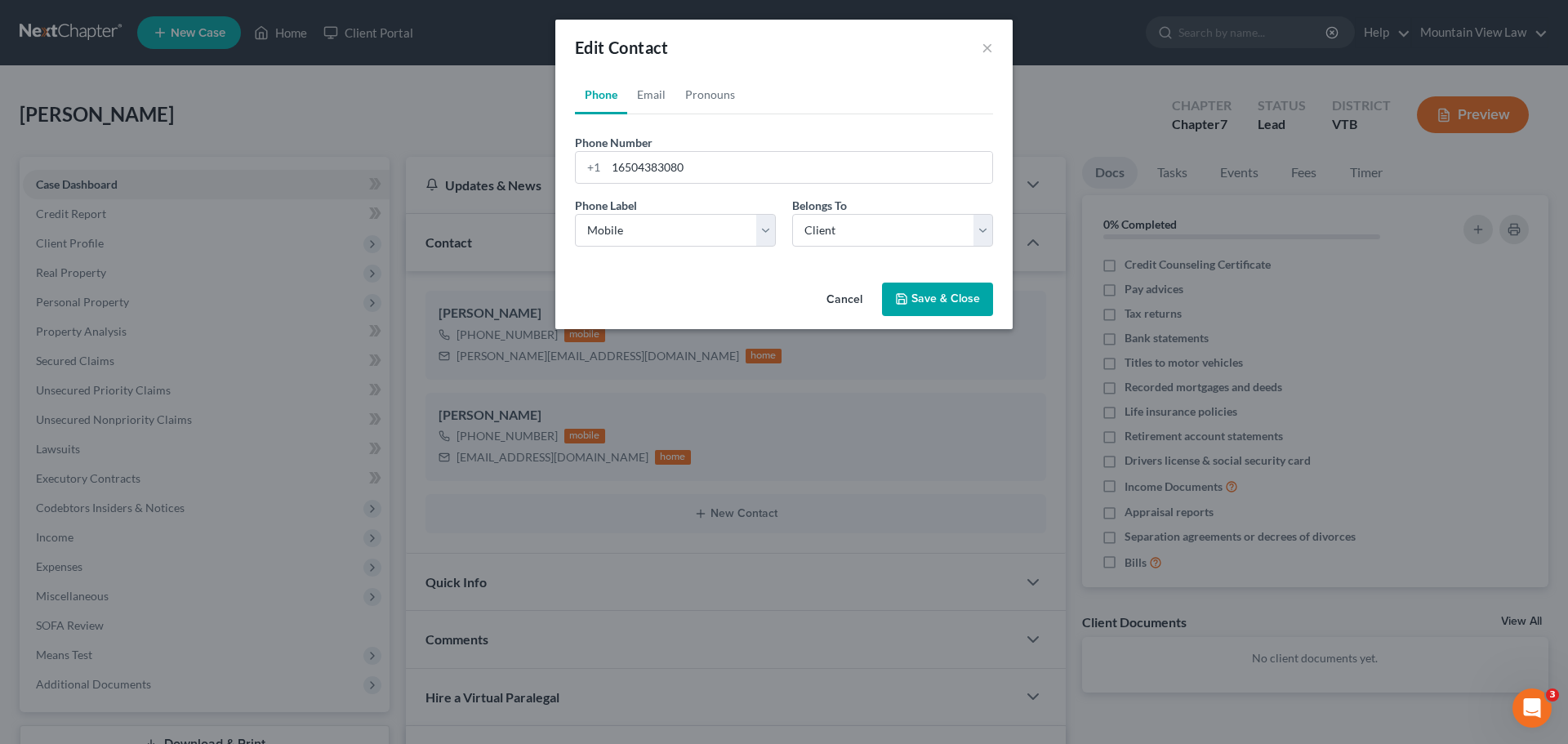
drag, startPoint x: 856, startPoint y: 292, endPoint x: 887, endPoint y: 326, distance: 46.0
click at [856, 293] on button "Cancel" at bounding box center [845, 300] width 62 height 33
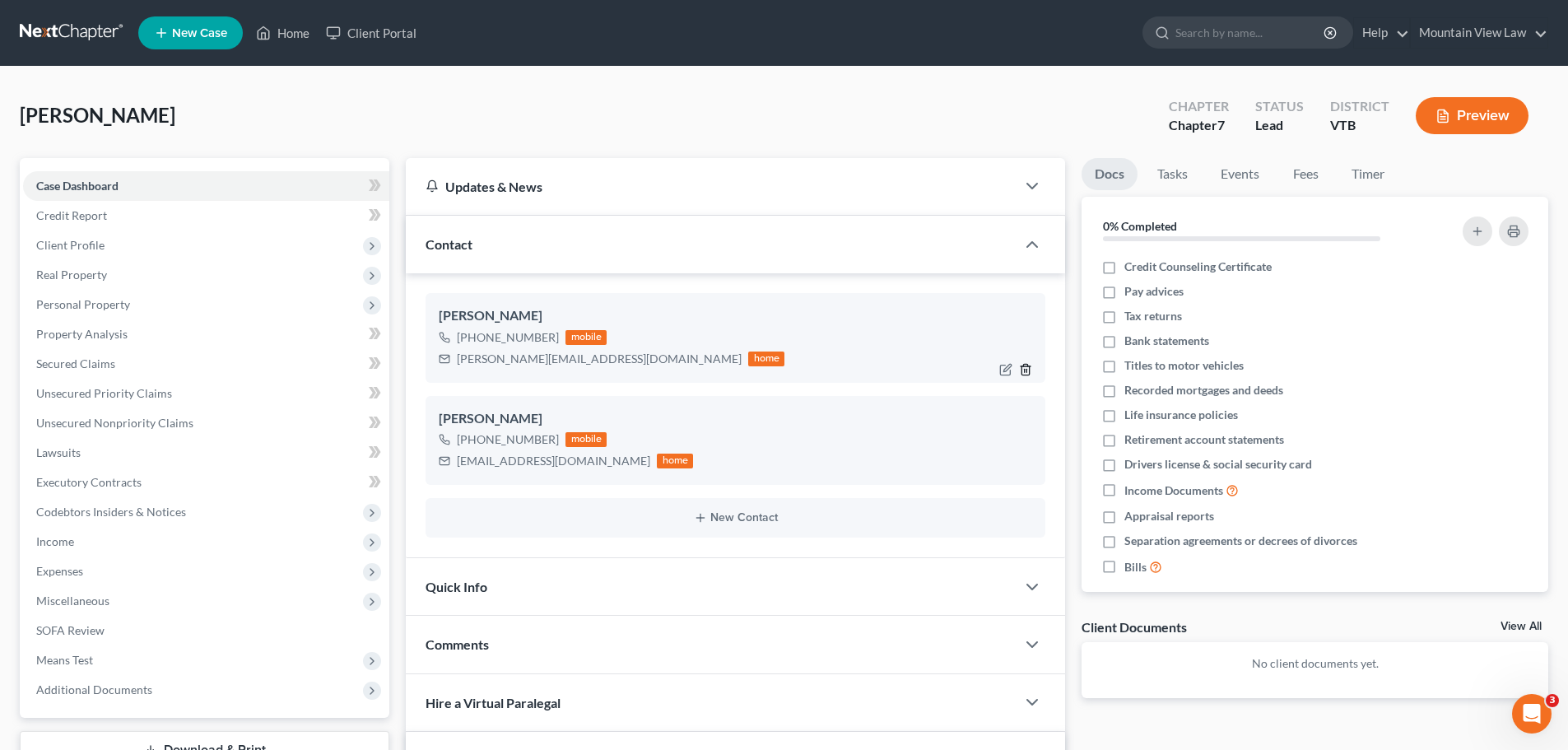
click at [1025, 372] on icon "button" at bounding box center [1025, 370] width 13 height 13
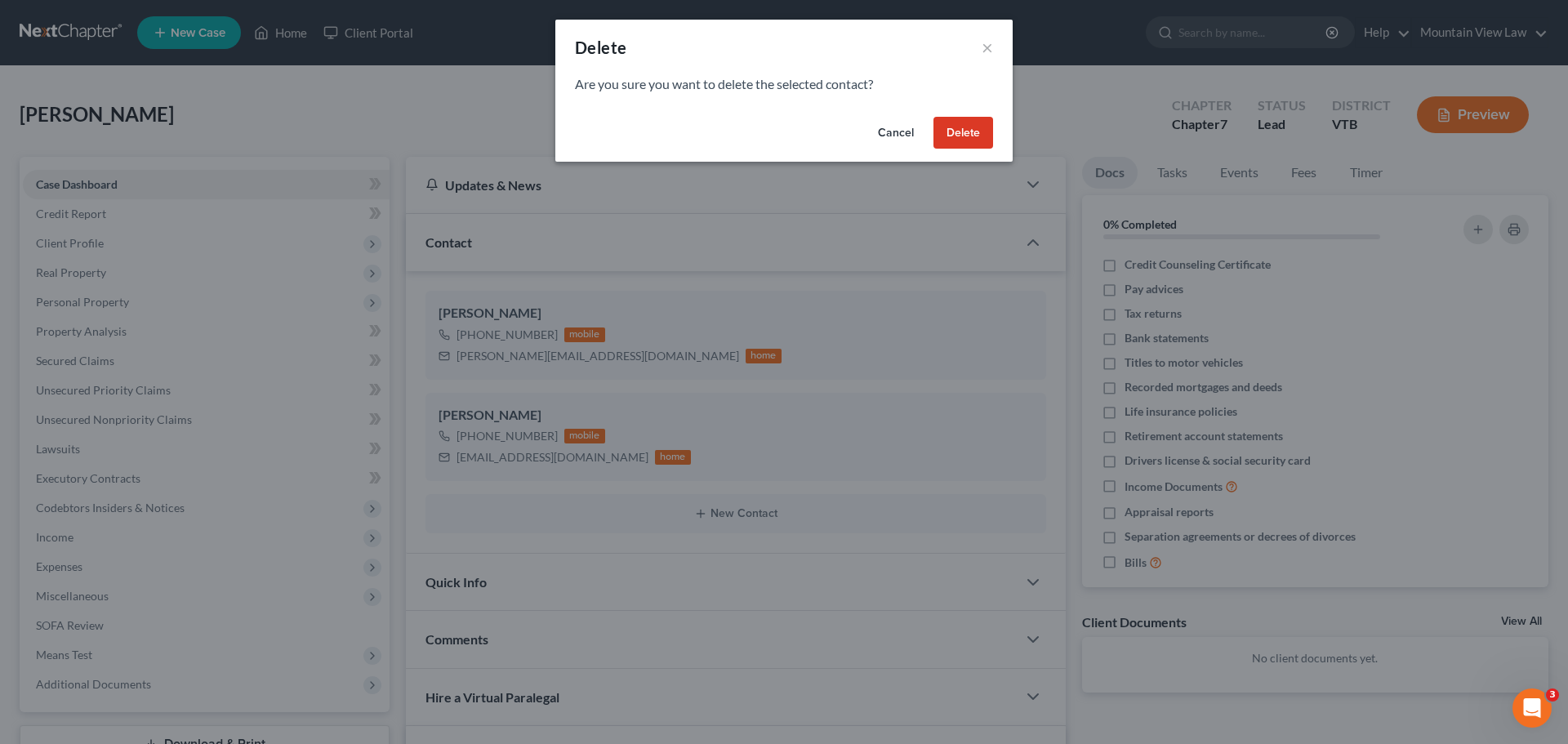
click at [974, 136] on button "Delete" at bounding box center [963, 133] width 59 height 33
